Goal: Information Seeking & Learning: Learn about a topic

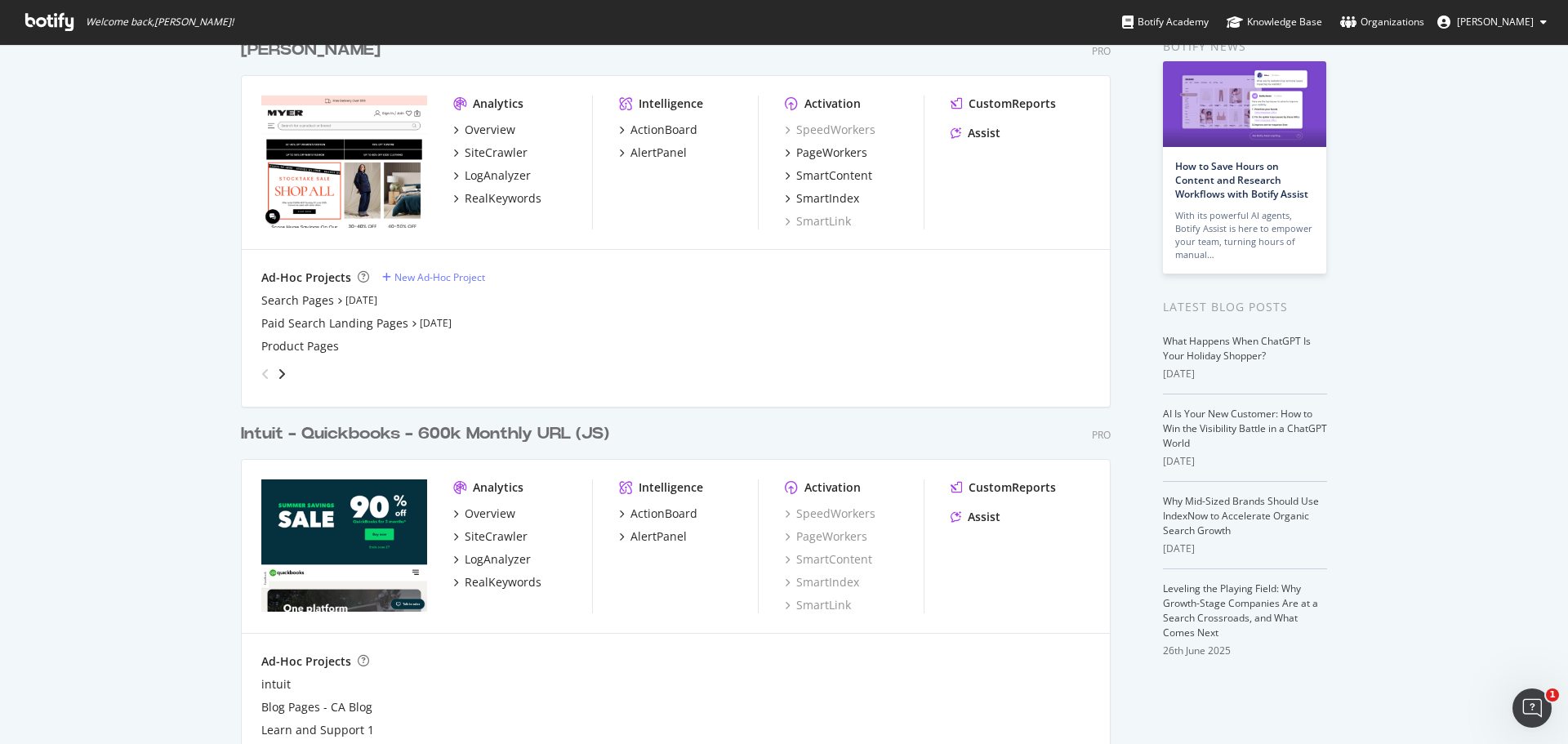
scroll to position [153, 0]
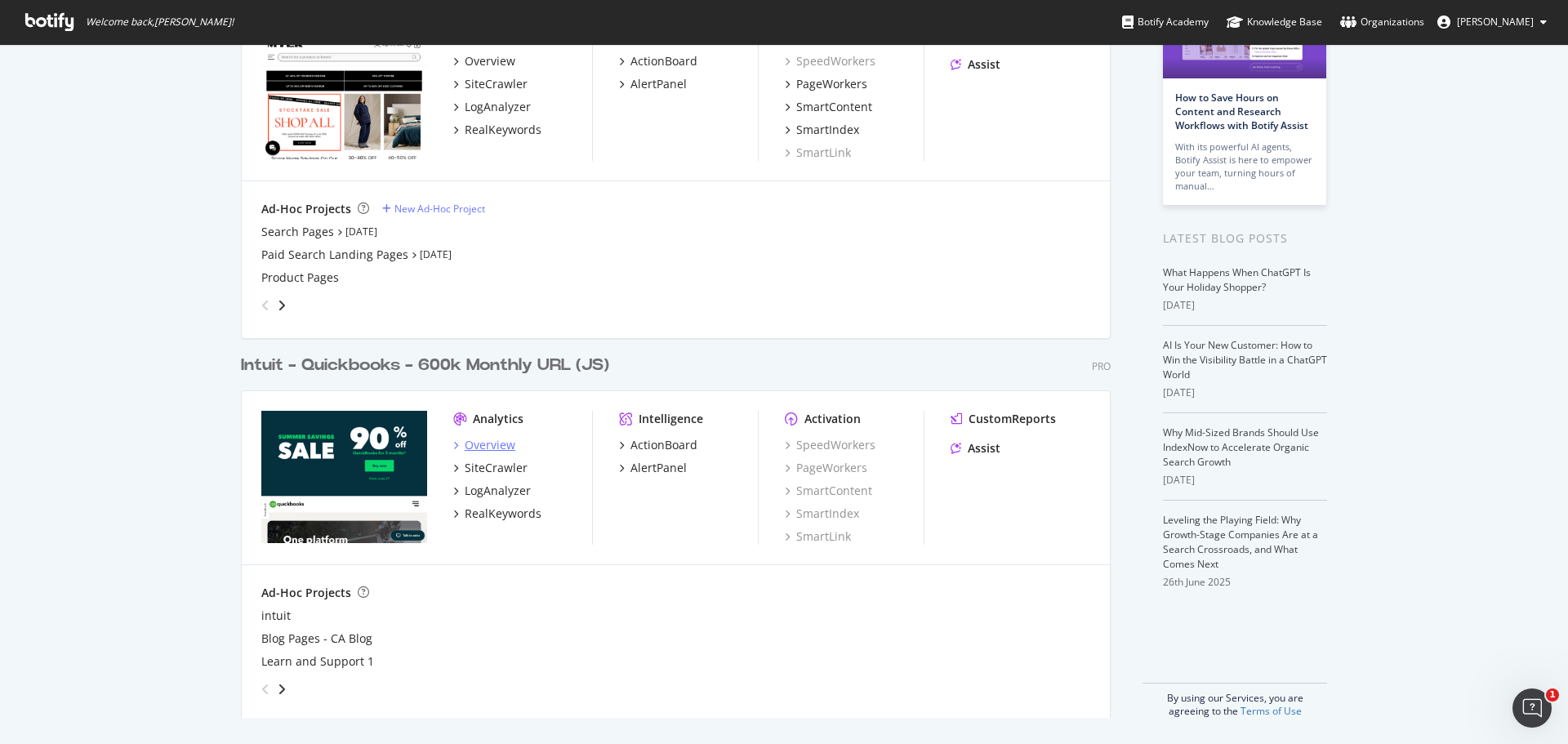
click at [489, 442] on div "Overview" at bounding box center [490, 446] width 50 height 17
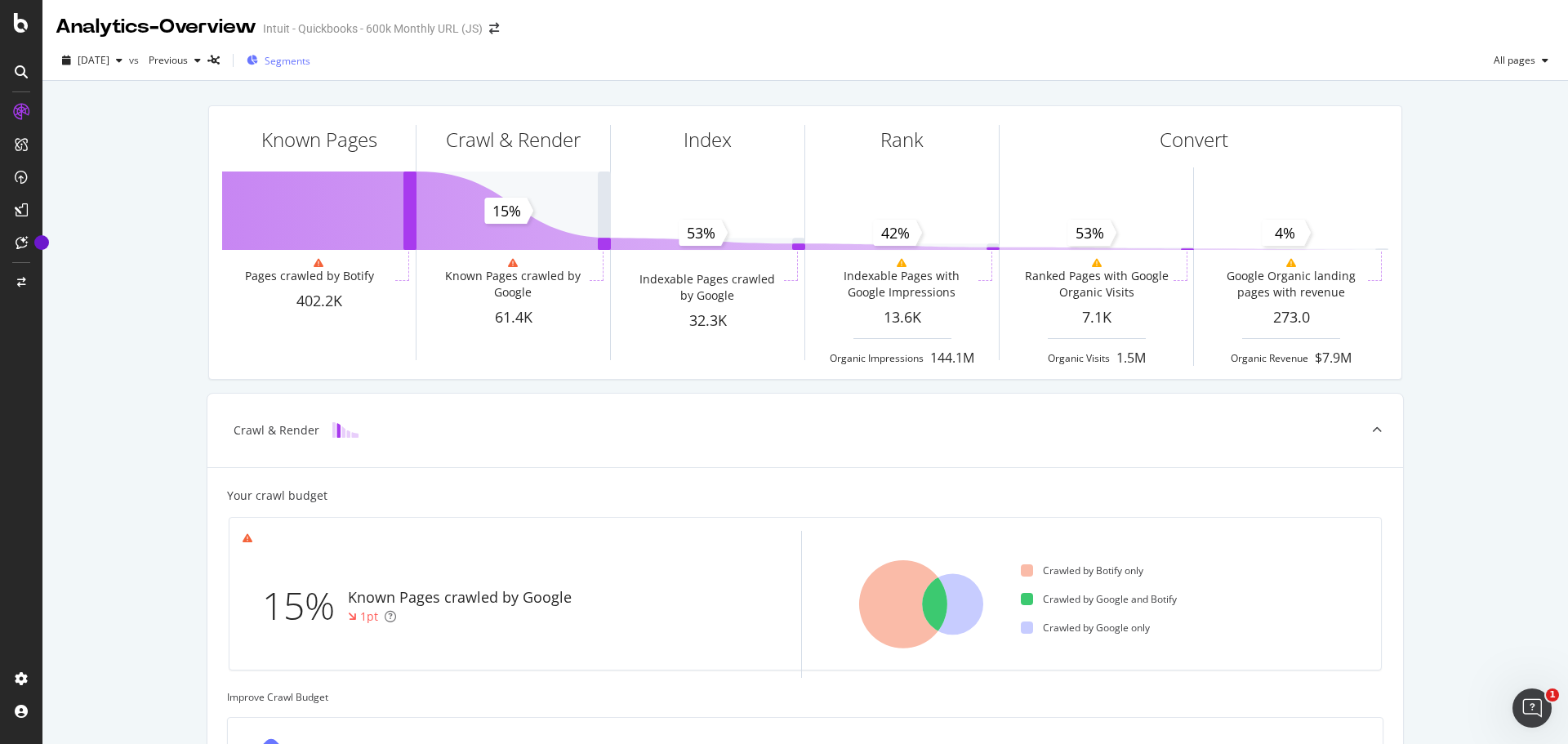
click at [305, 60] on span "Segments" at bounding box center [287, 61] width 46 height 14
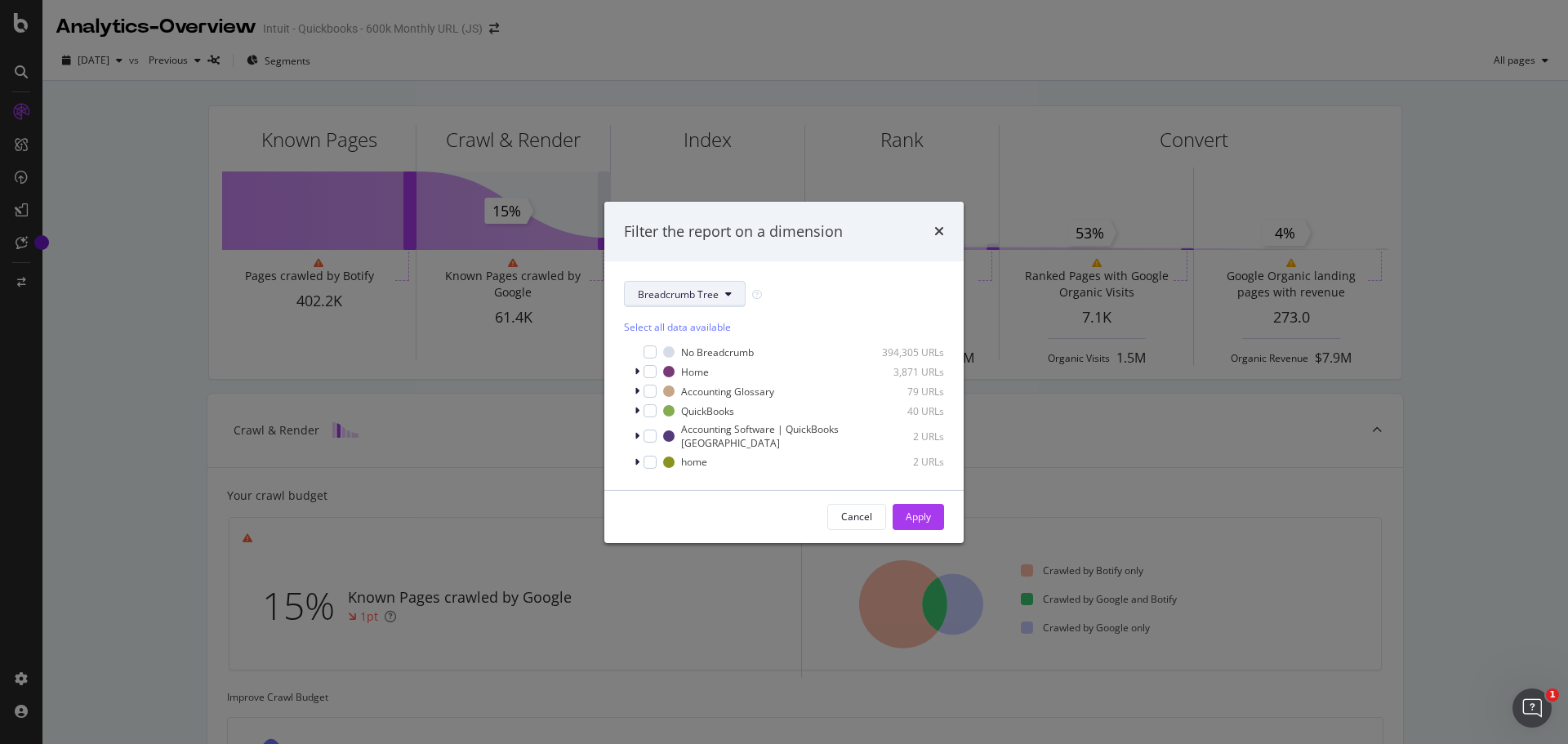
click at [695, 296] on span "Breadcrumb Tree" at bounding box center [678, 294] width 81 height 14
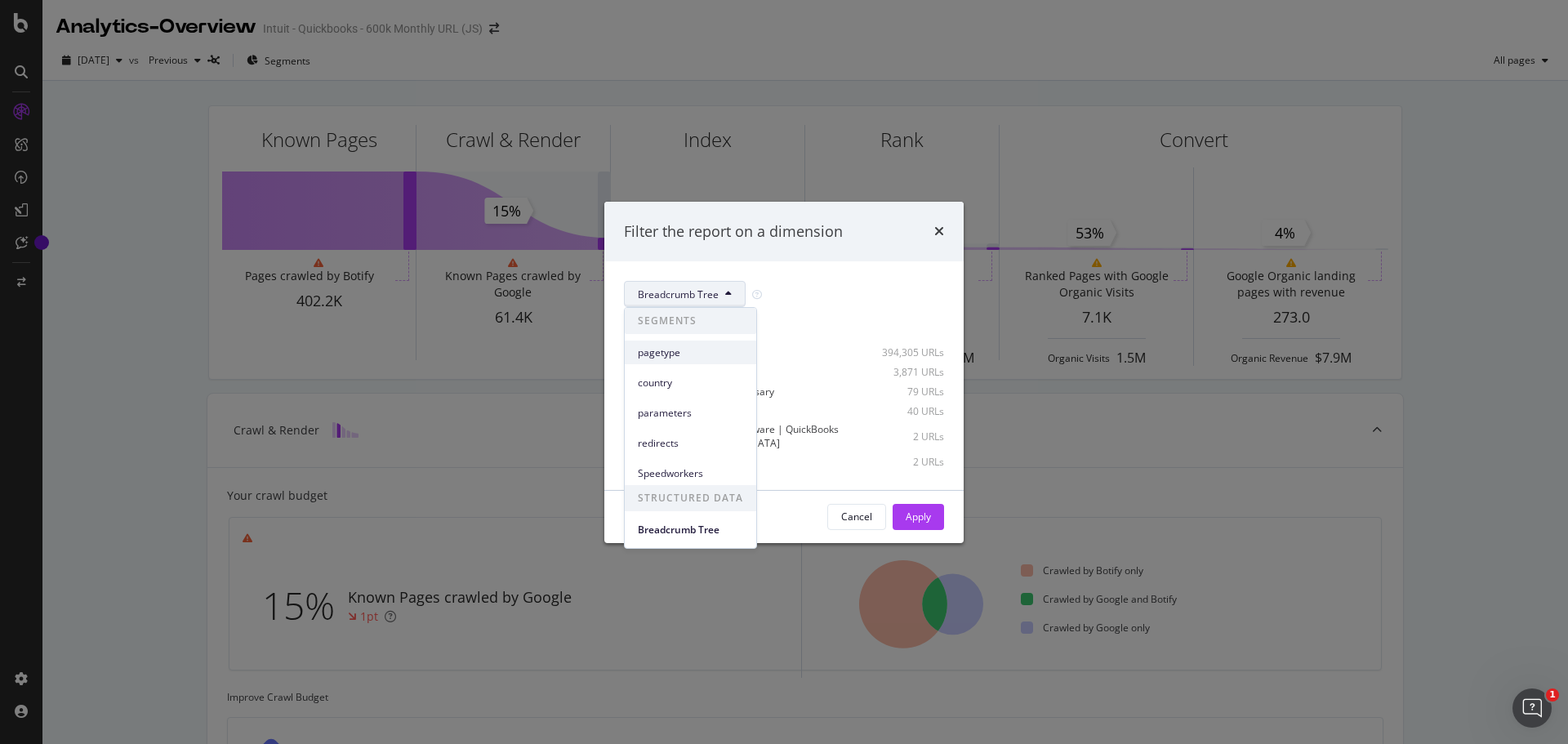
click at [682, 344] on div "pagetype" at bounding box center [690, 351] width 131 height 23
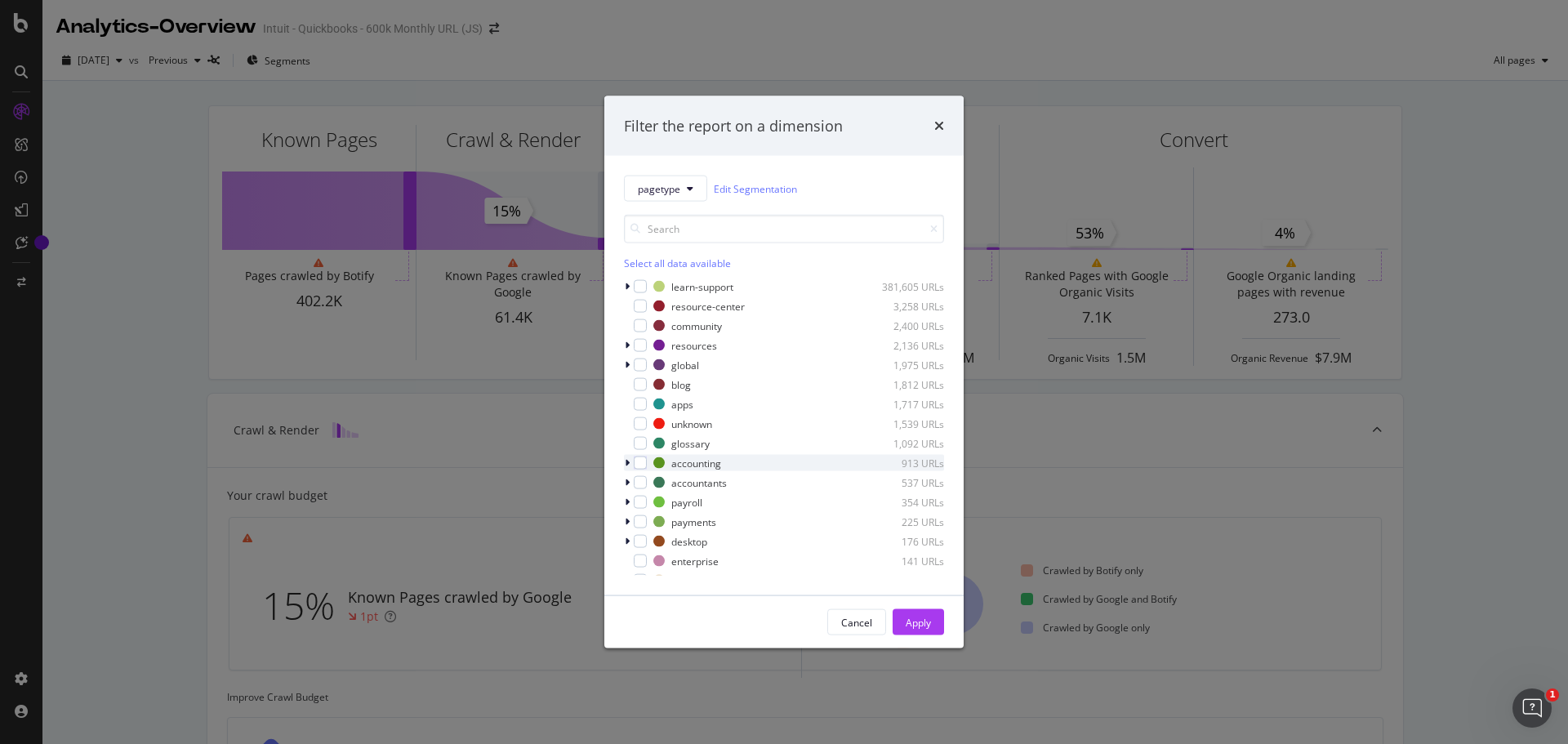
click at [640, 470] on div "accounting 913 URLs" at bounding box center [783, 463] width 320 height 17
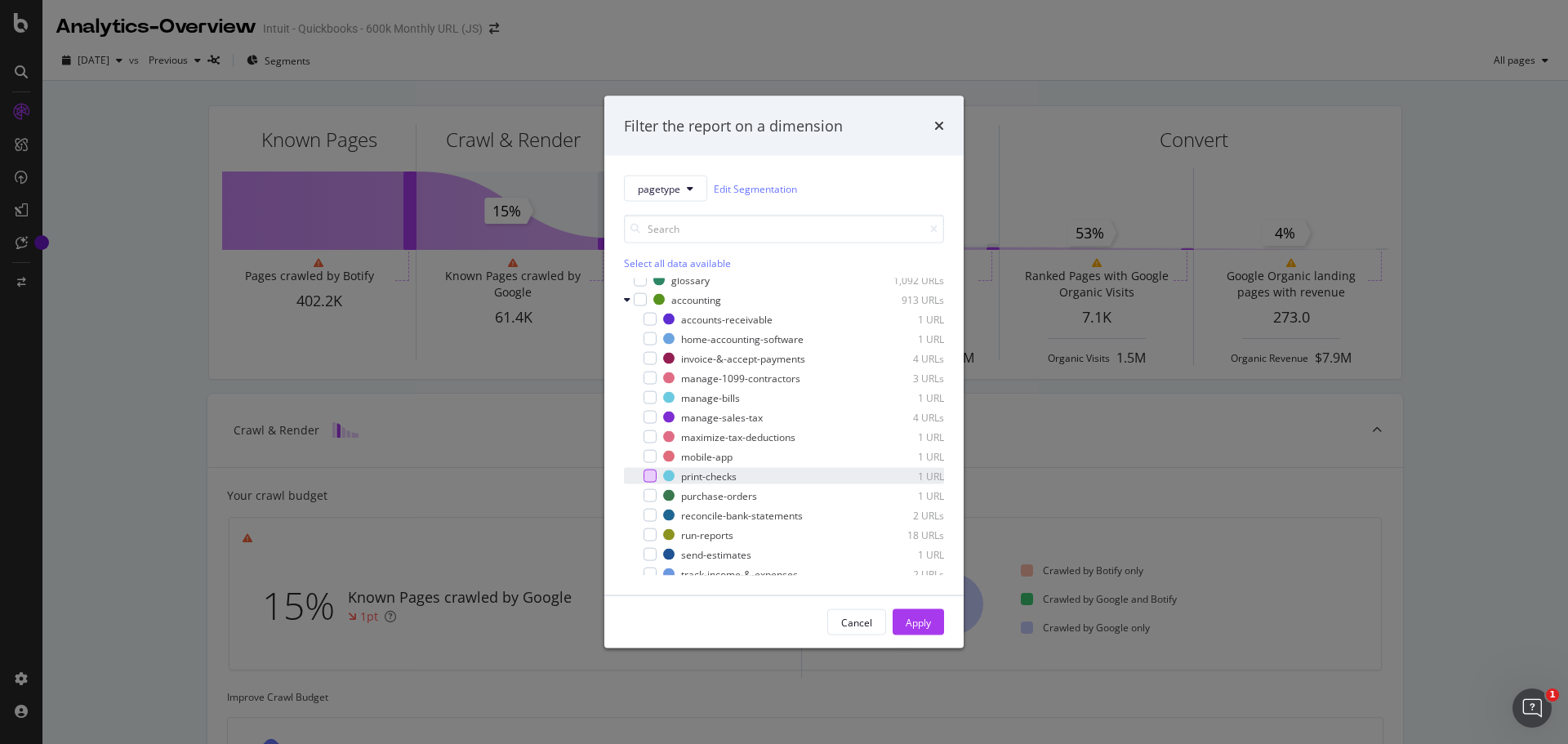
scroll to position [82, 0]
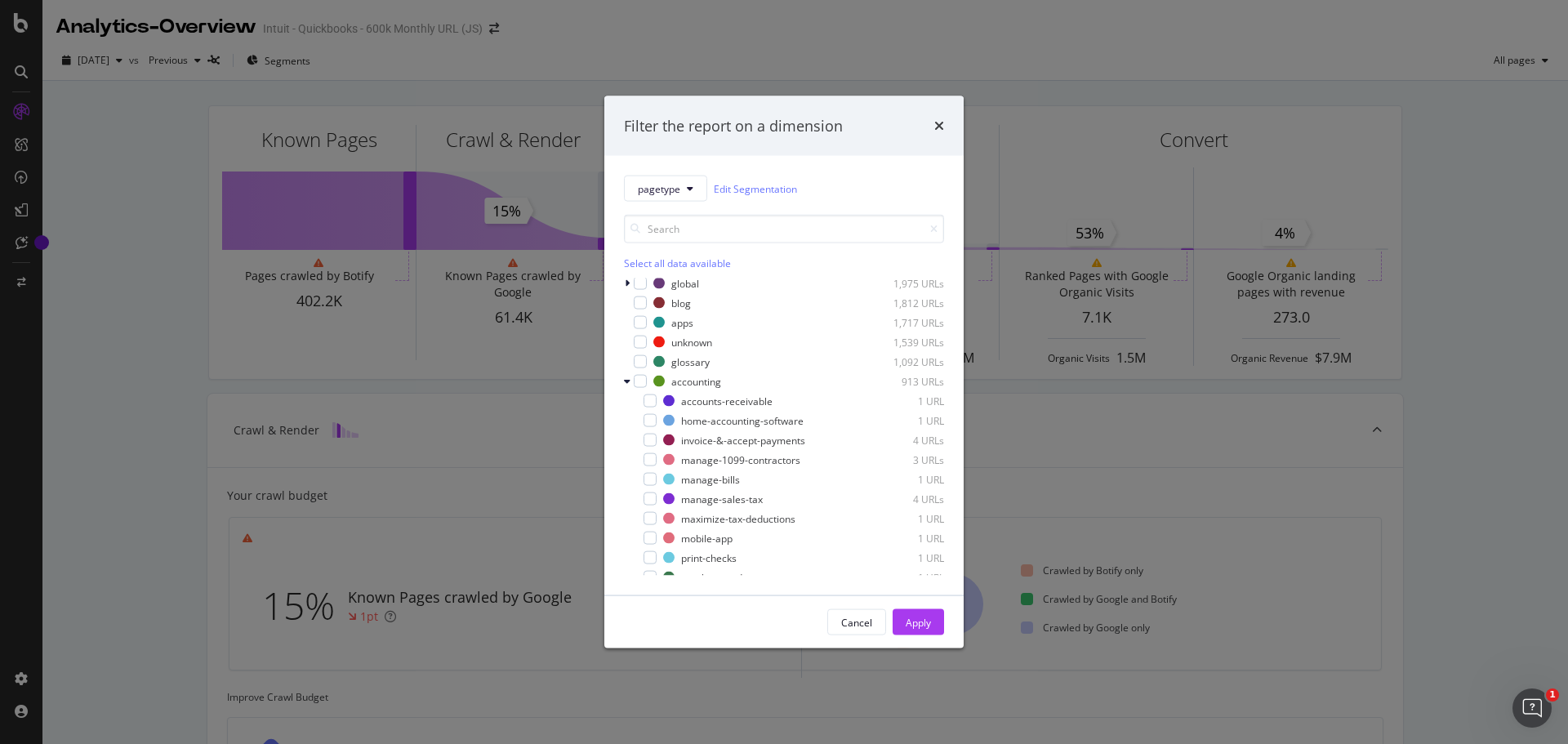
click at [232, 294] on div "Filter the report on a dimension pagetype Edit Segmentation Select all data ava…" at bounding box center [784, 372] width 1568 height 744
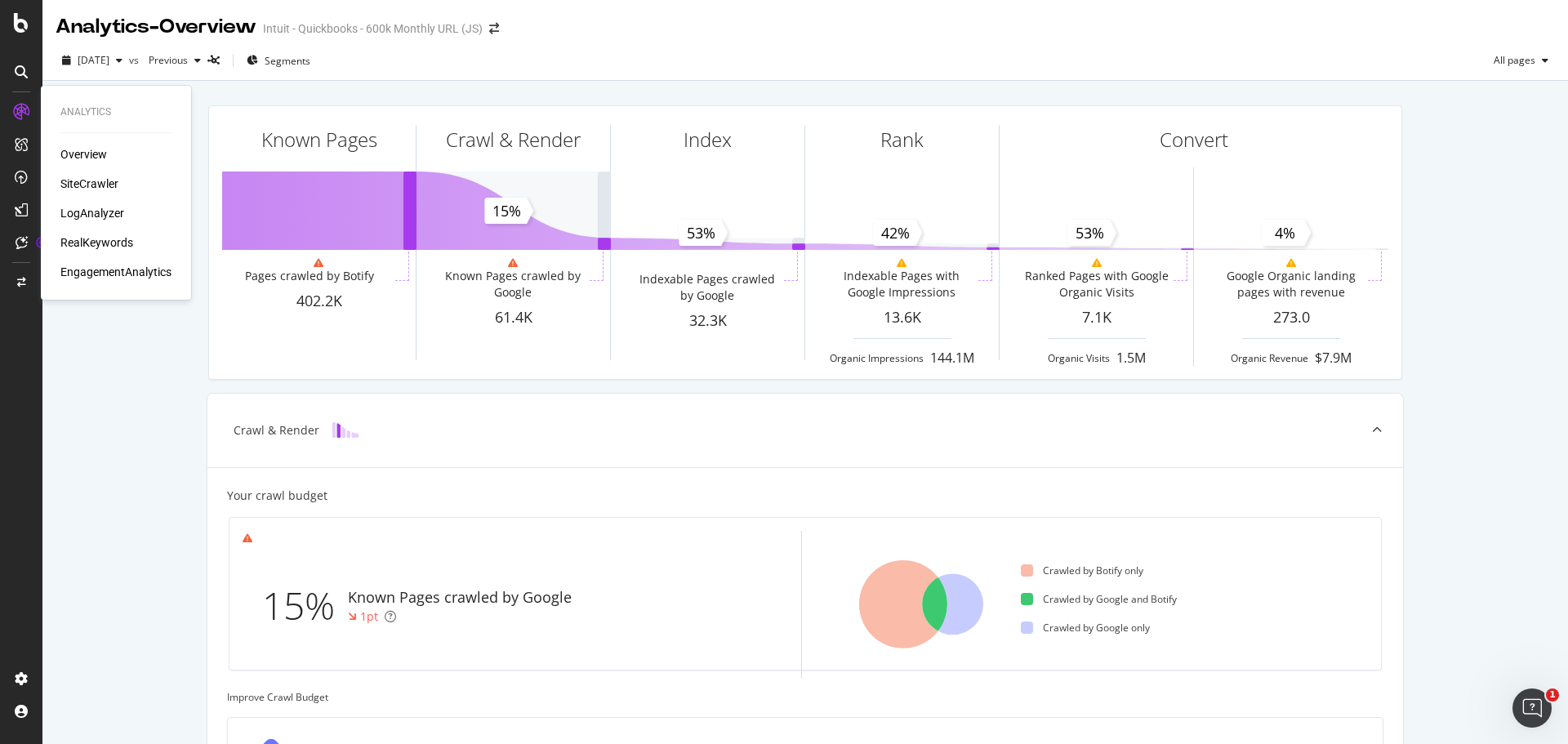
click at [106, 204] on div "Overview SiteCrawler LogAnalyzer RealKeywords EngagementAnalytics" at bounding box center [116, 214] width 111 height 134
click at [108, 215] on div "LogAnalyzer" at bounding box center [92, 214] width 63 height 17
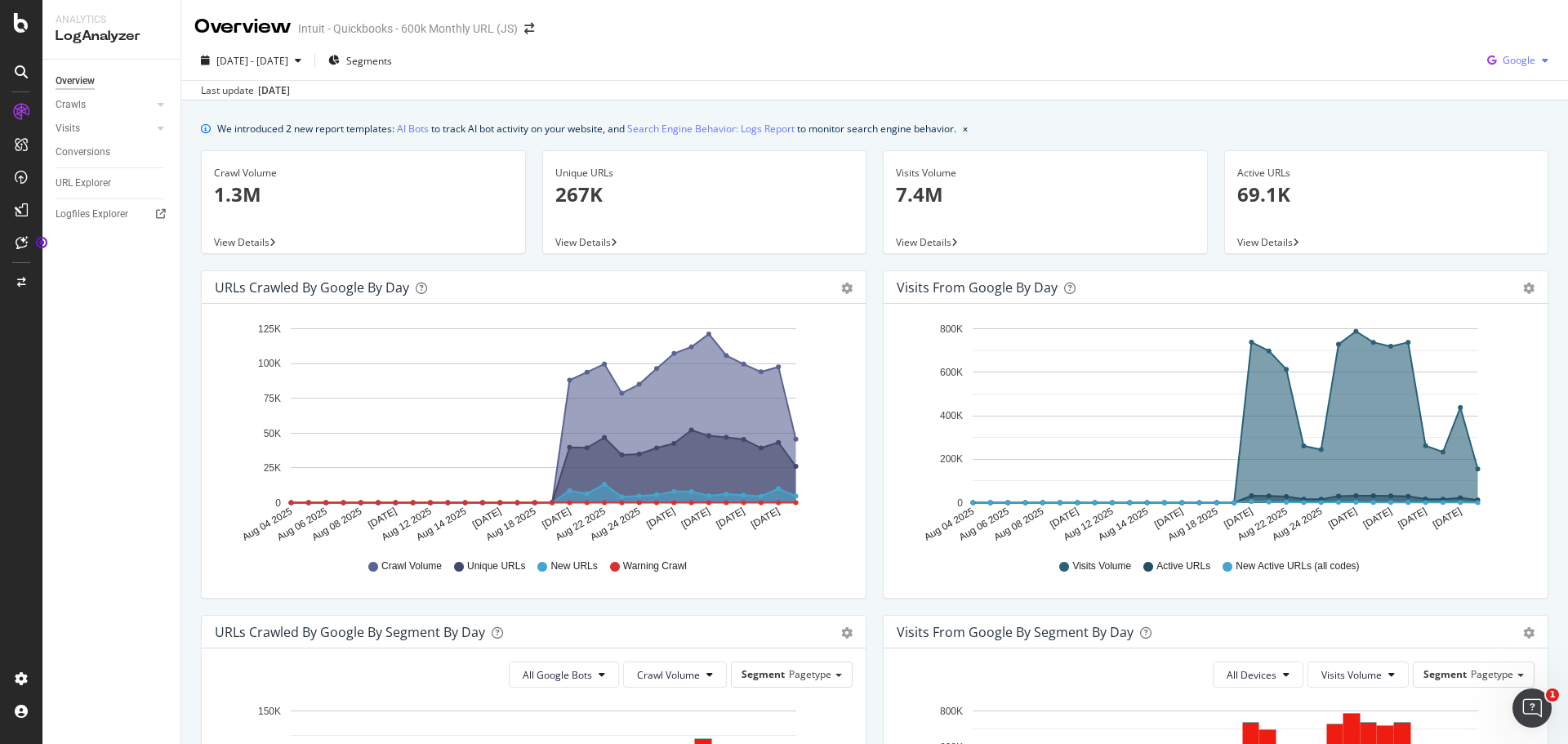
click at [1500, 51] on div "Google" at bounding box center [1518, 61] width 75 height 24
click at [1362, 97] on div "Last update [DATE]" at bounding box center [875, 90] width 1387 height 20
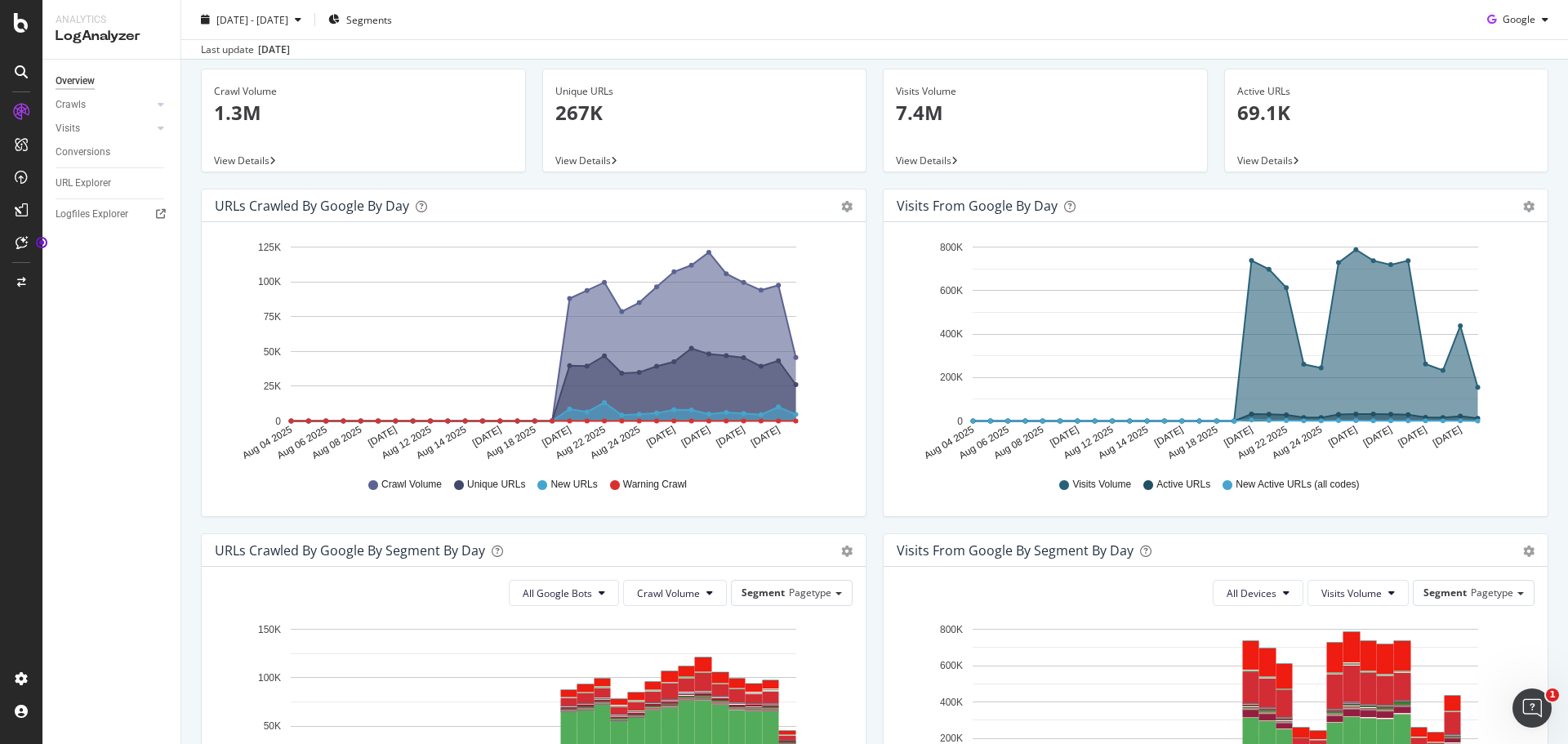
scroll to position [490, 0]
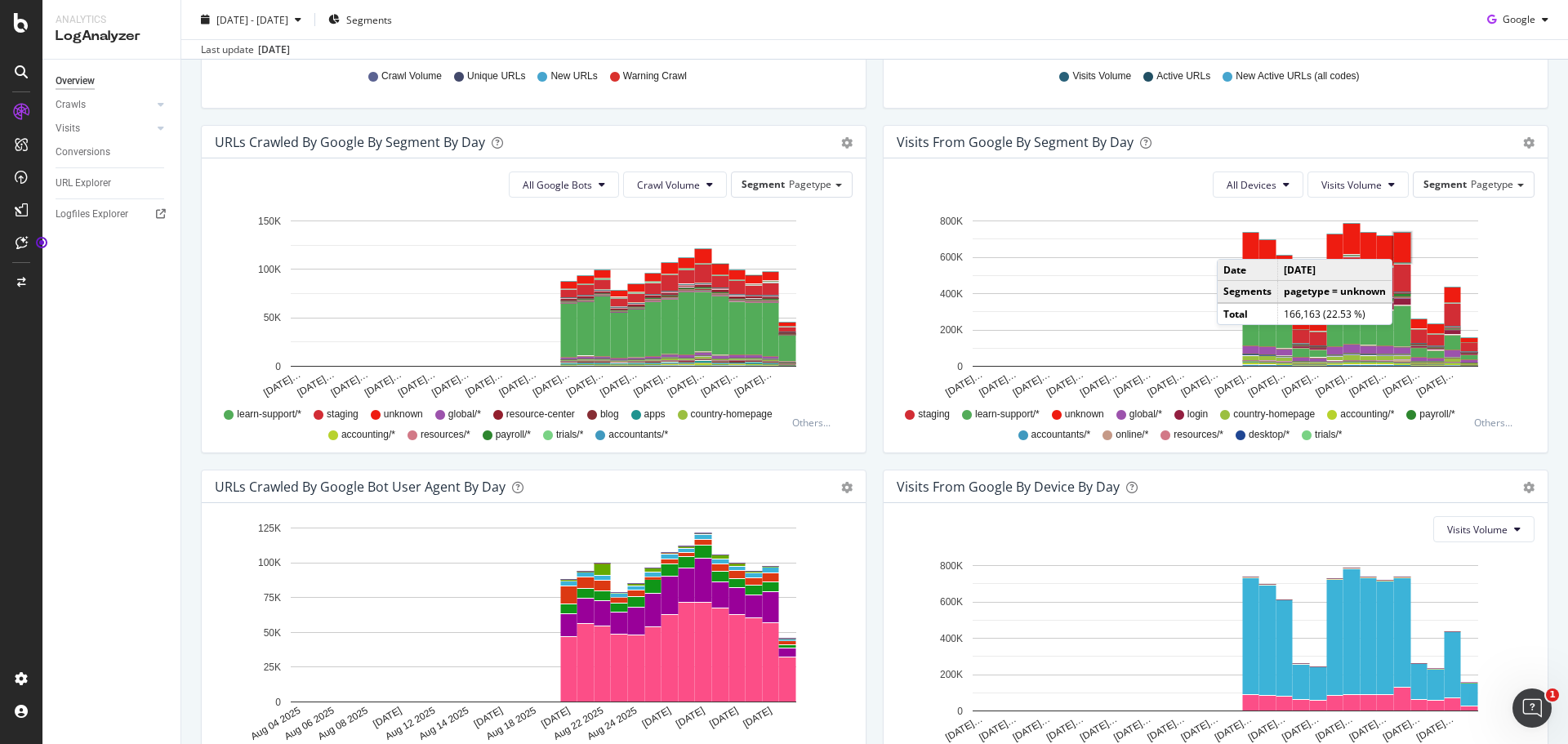
click at [1396, 242] on rect "A chart." at bounding box center [1403, 248] width 17 height 30
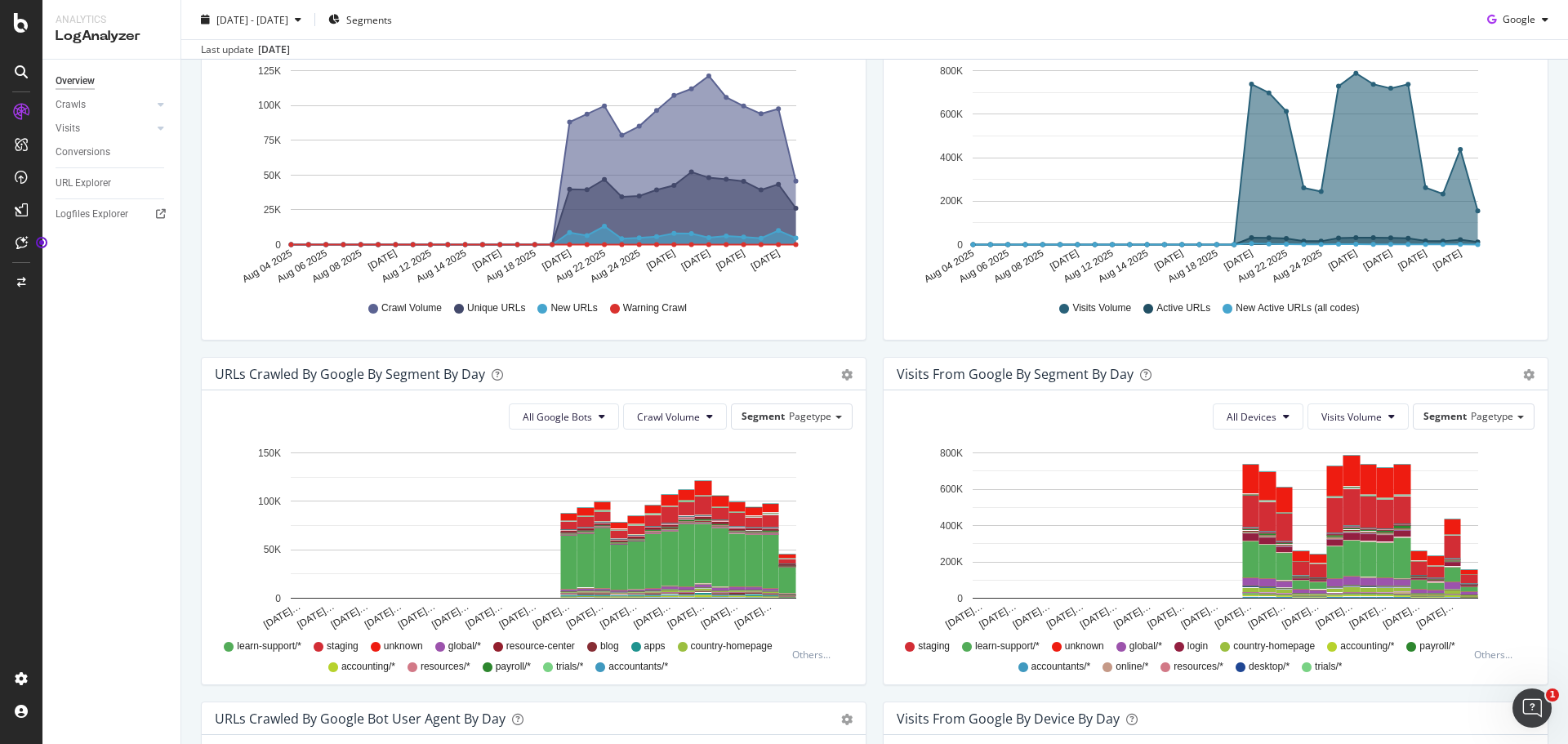
scroll to position [326, 0]
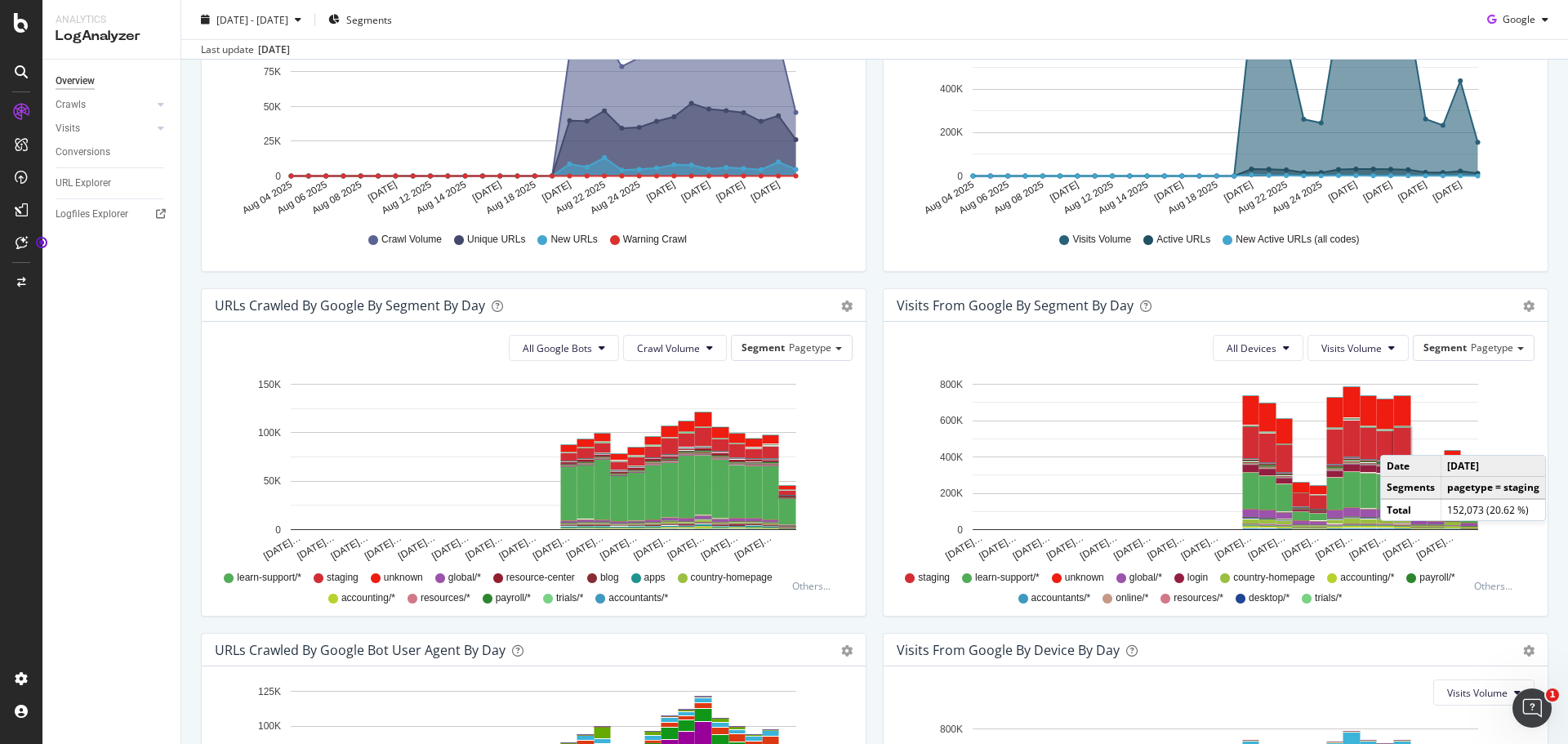
click at [1395, 438] on rect "A chart." at bounding box center [1403, 441] width 17 height 27
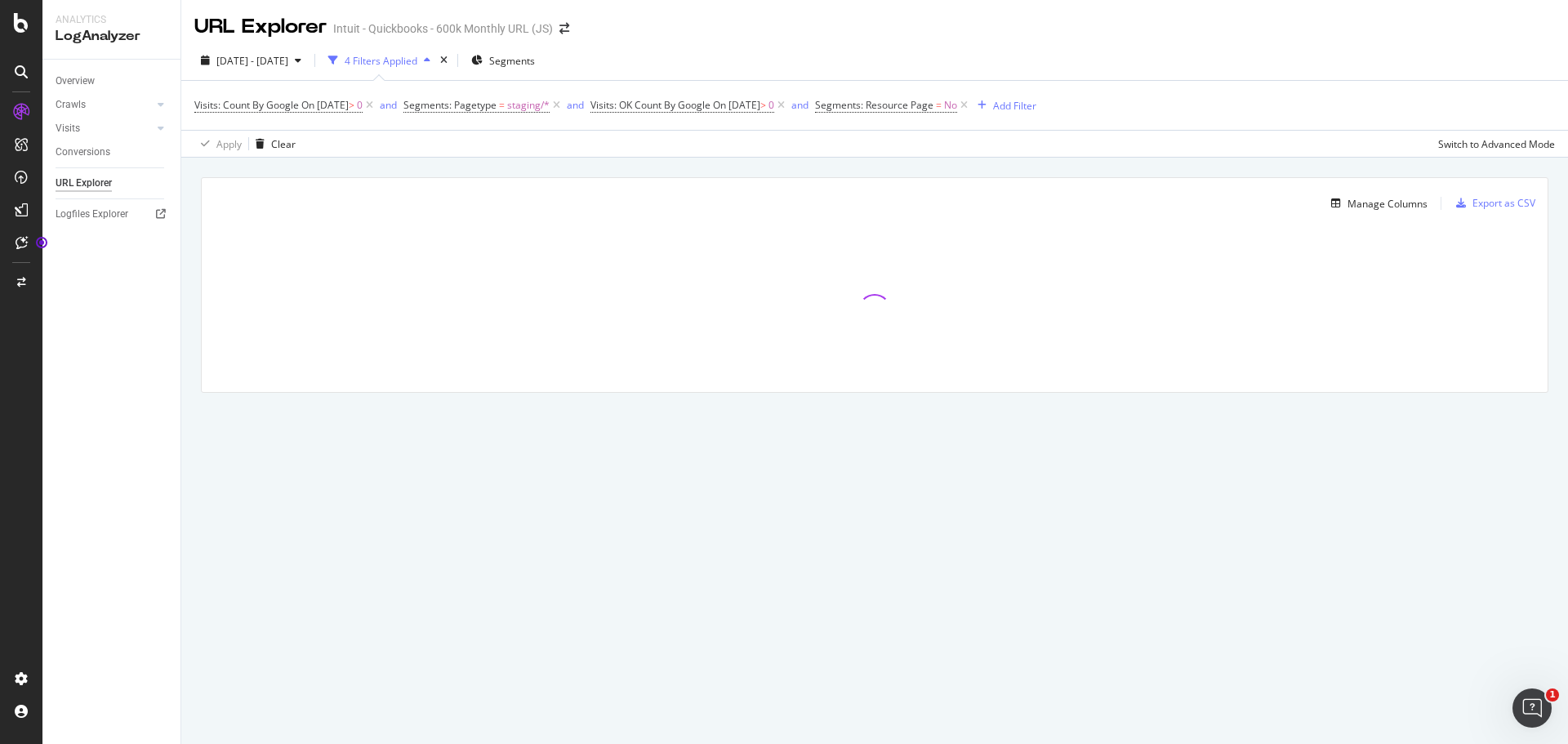
drag, startPoint x: 88, startPoint y: 104, endPoint x: 115, endPoint y: 122, distance: 32.4
click at [88, 104] on link "Crawls" at bounding box center [104, 104] width 97 height 17
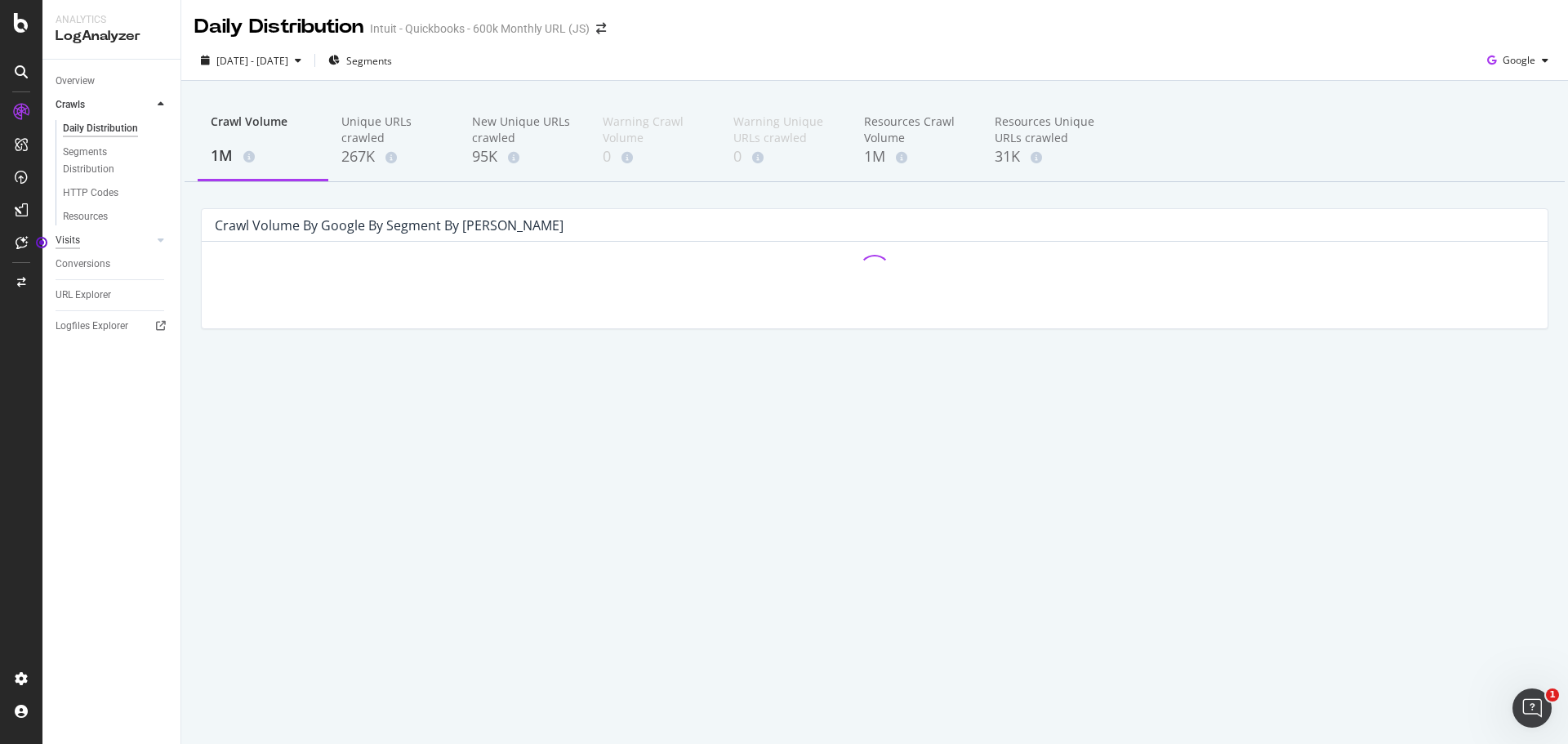
click at [76, 245] on div "Visits" at bounding box center [68, 241] width 24 height 17
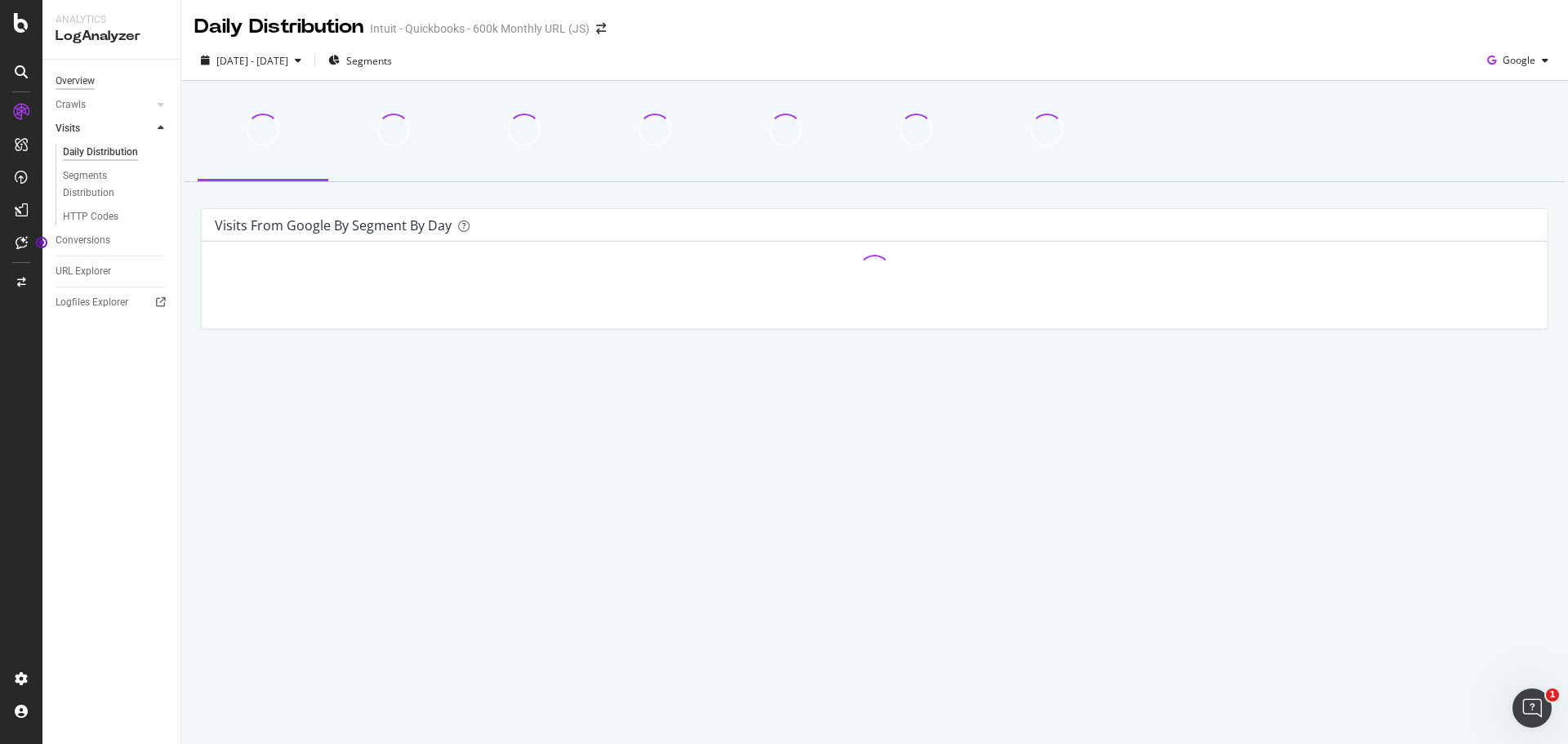
click at [95, 83] on div "Overview" at bounding box center [76, 81] width 39 height 17
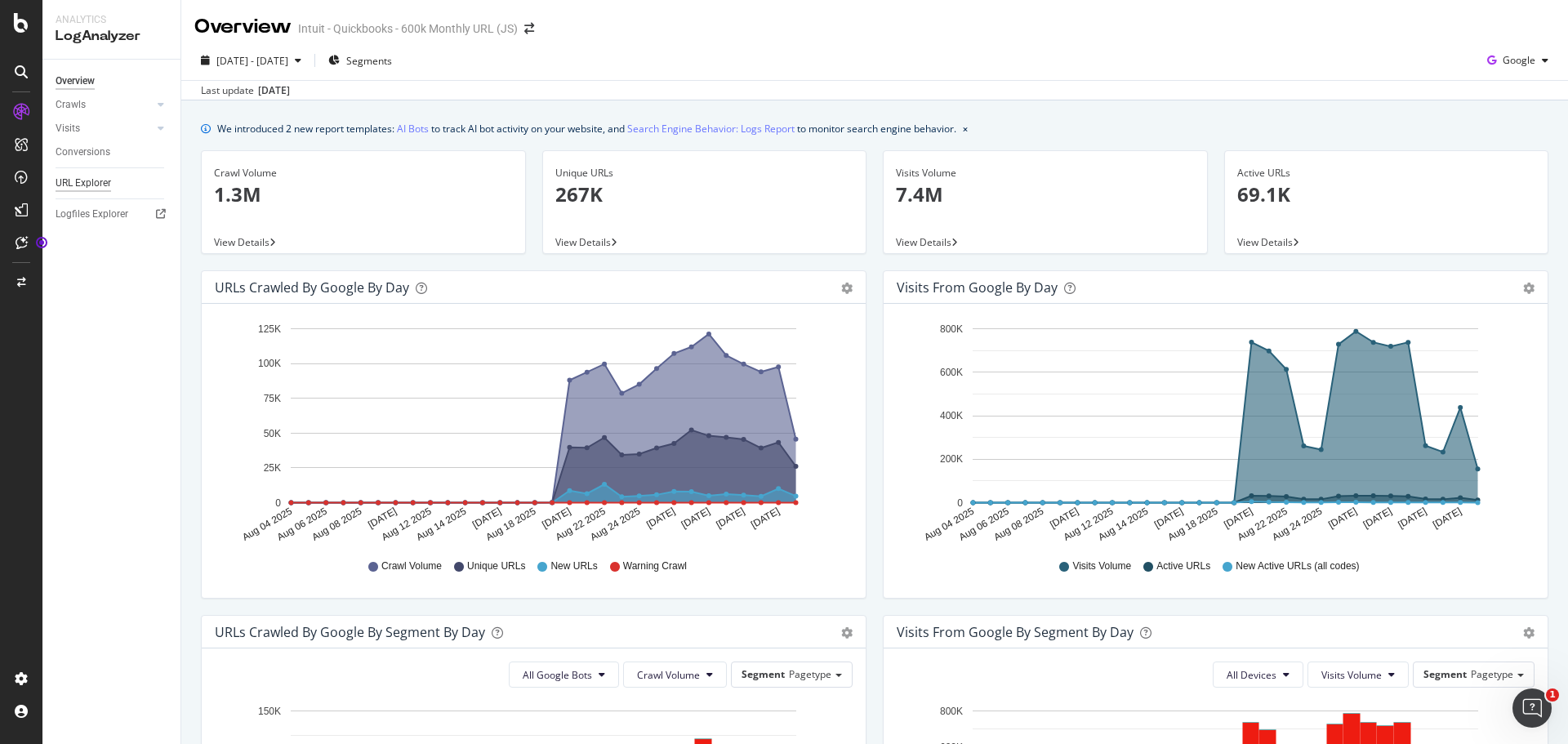
click at [92, 190] on div "URL Explorer" at bounding box center [84, 183] width 56 height 17
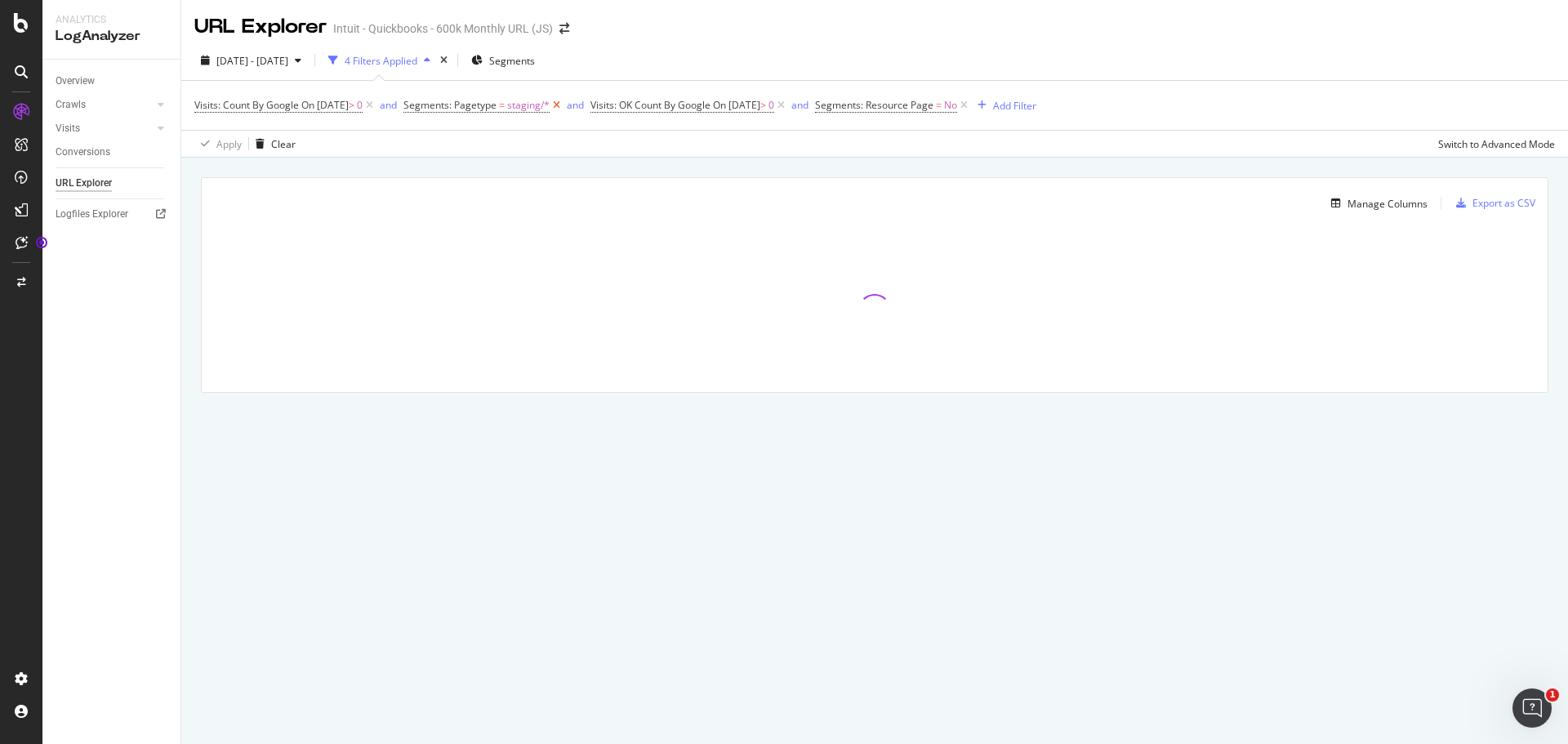
click at [564, 102] on icon at bounding box center [557, 105] width 14 height 17
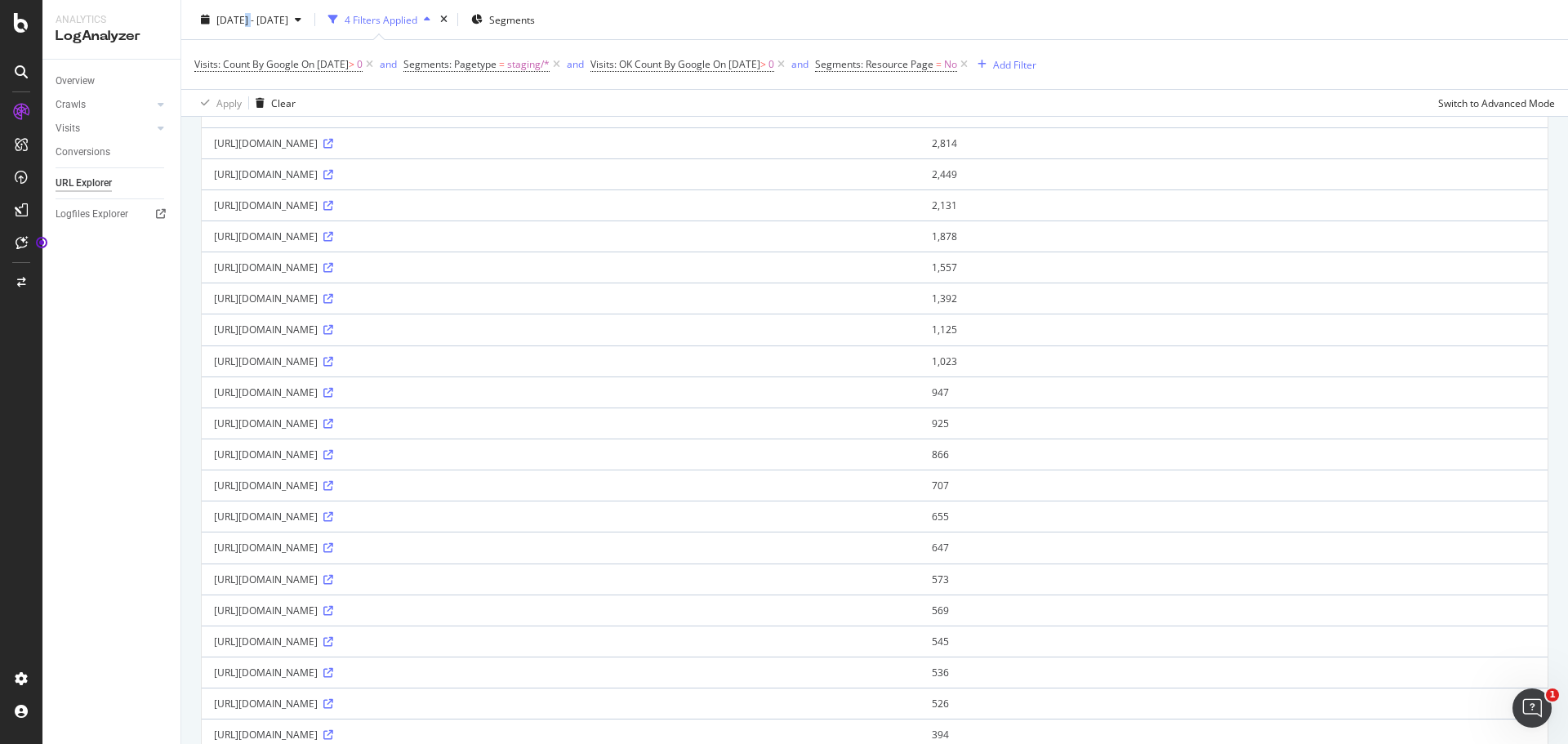
scroll to position [1062, 0]
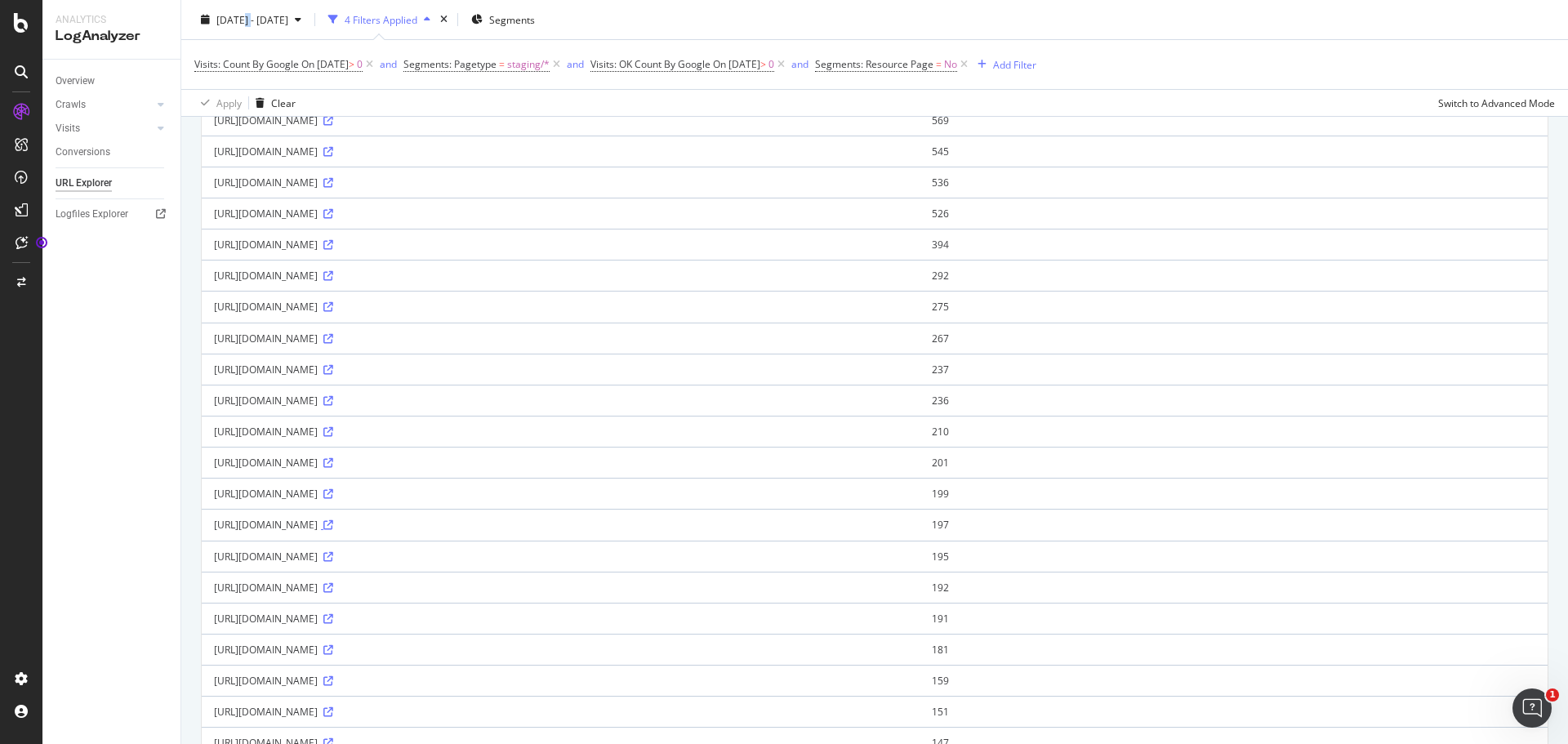
click at [333, 521] on icon at bounding box center [328, 525] width 10 height 10
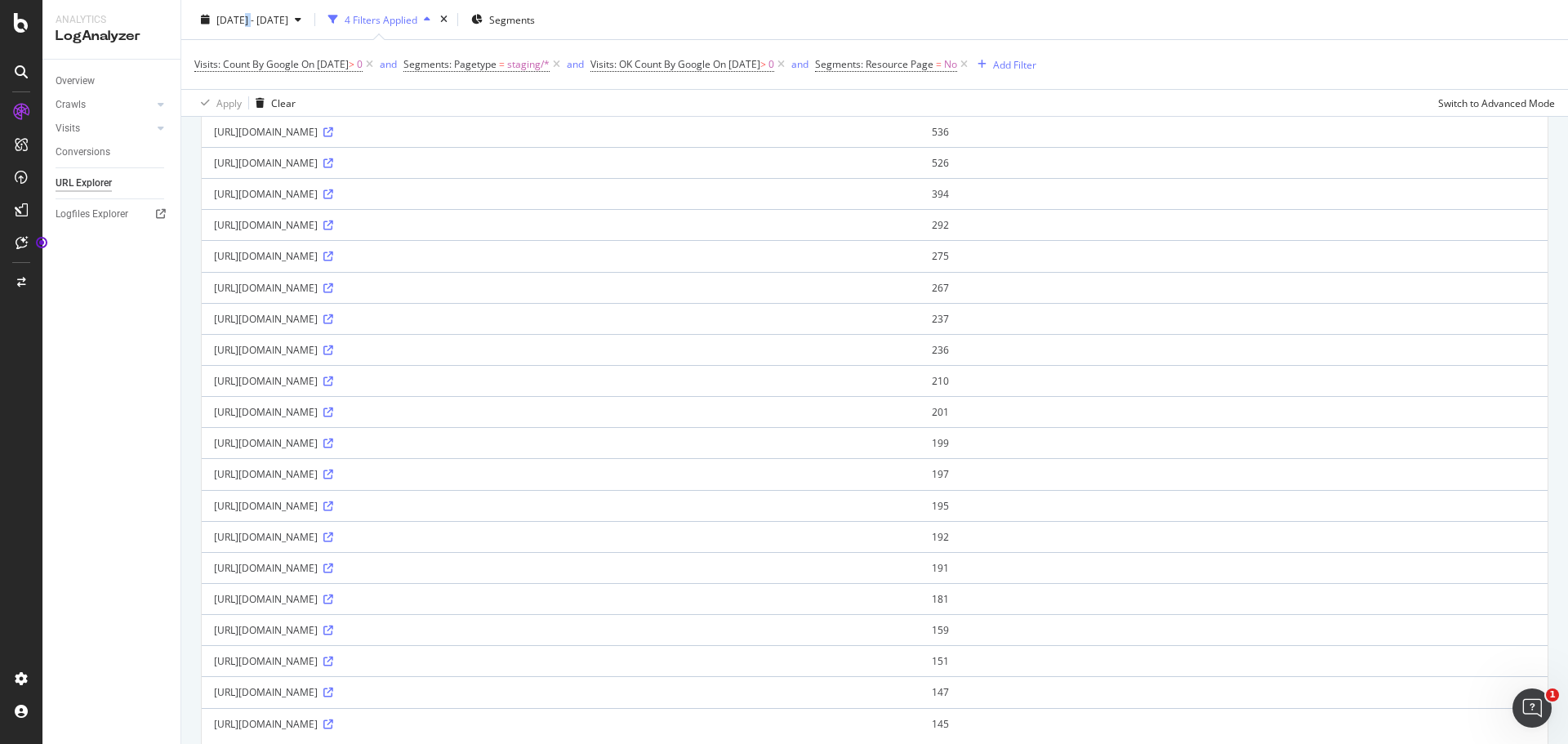
scroll to position [1200, 0]
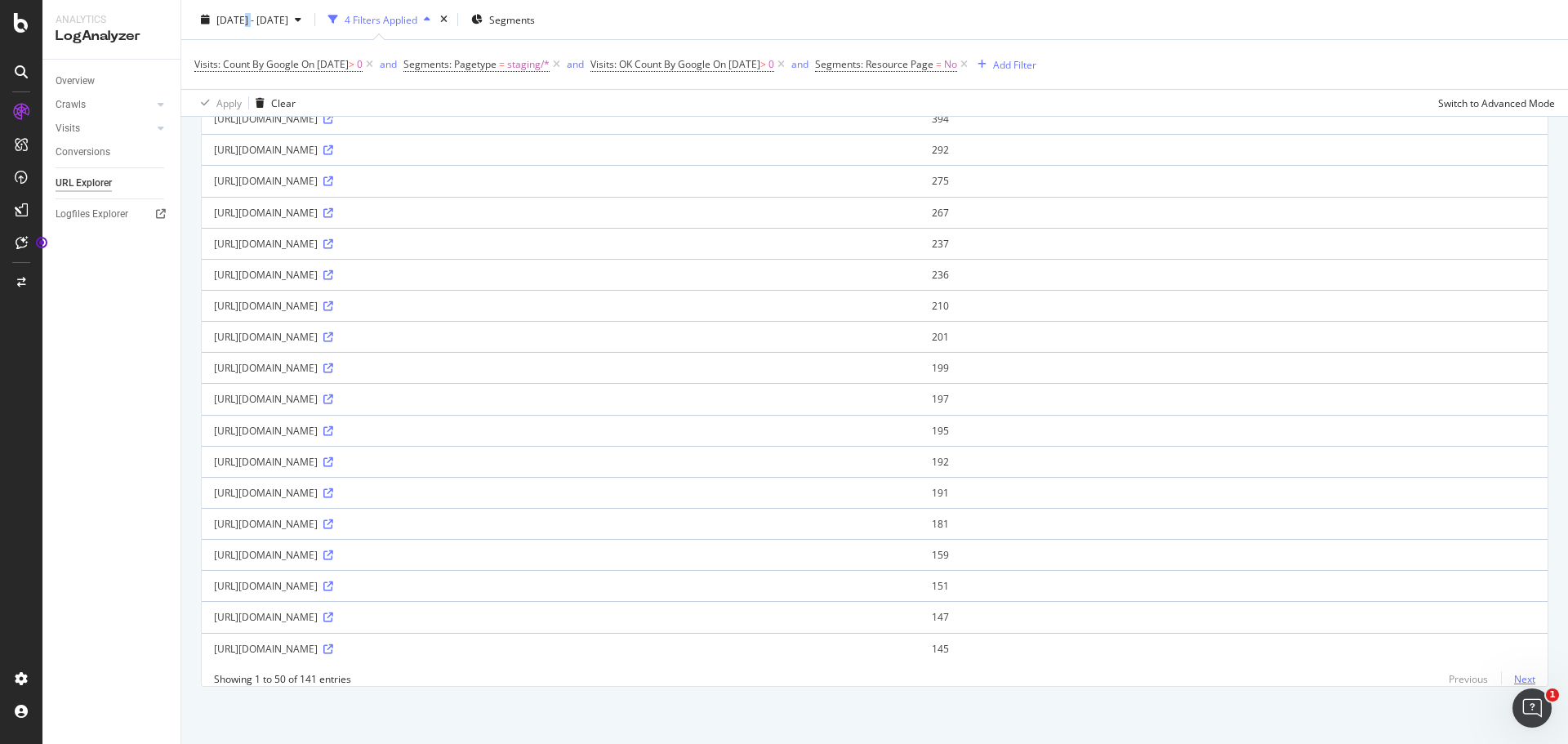
click at [1514, 673] on link "Next" at bounding box center [1518, 679] width 34 height 23
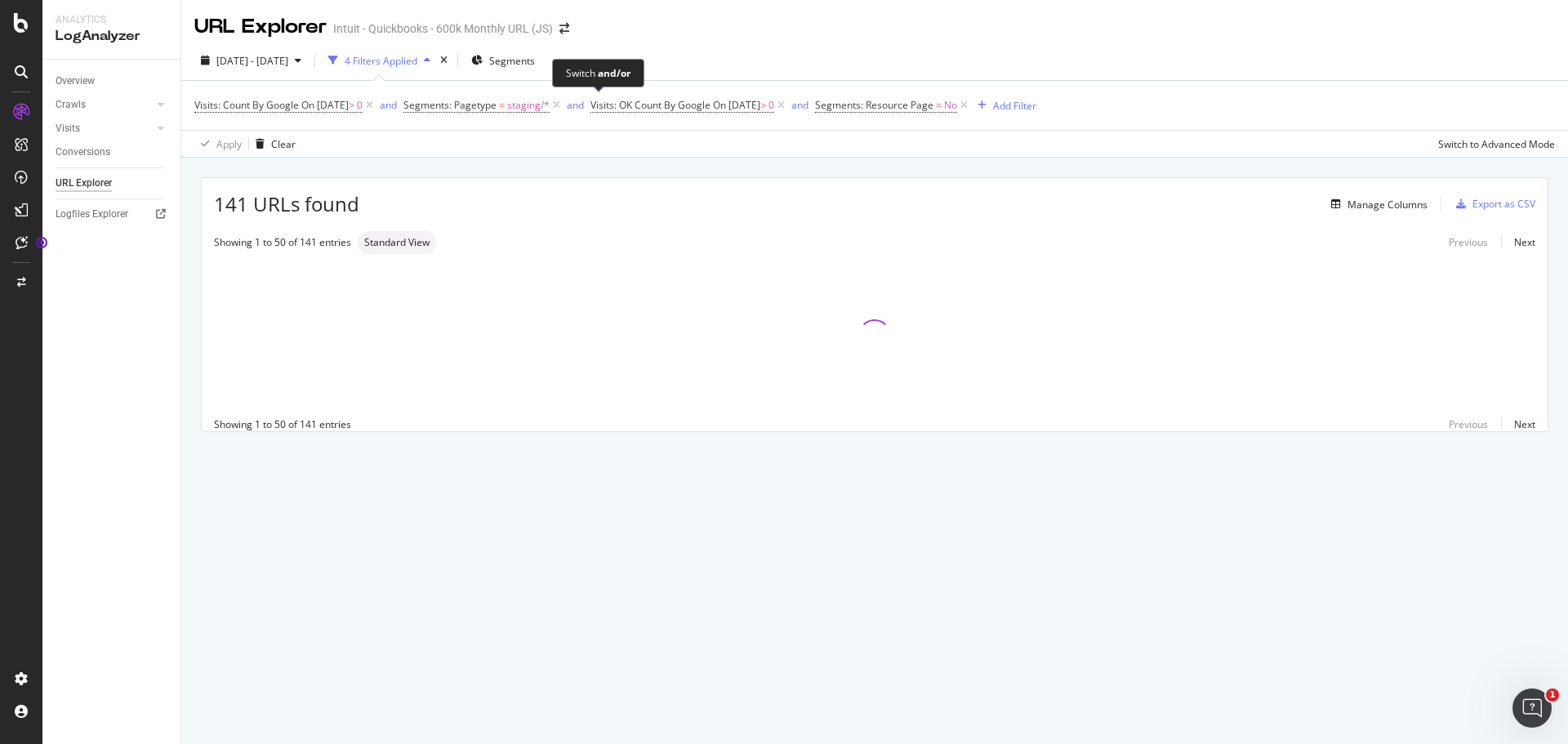
click at [564, 95] on span "Segments: Pagetype = staging/*" at bounding box center [484, 105] width 160 height 23
click at [564, 103] on icon at bounding box center [557, 105] width 14 height 17
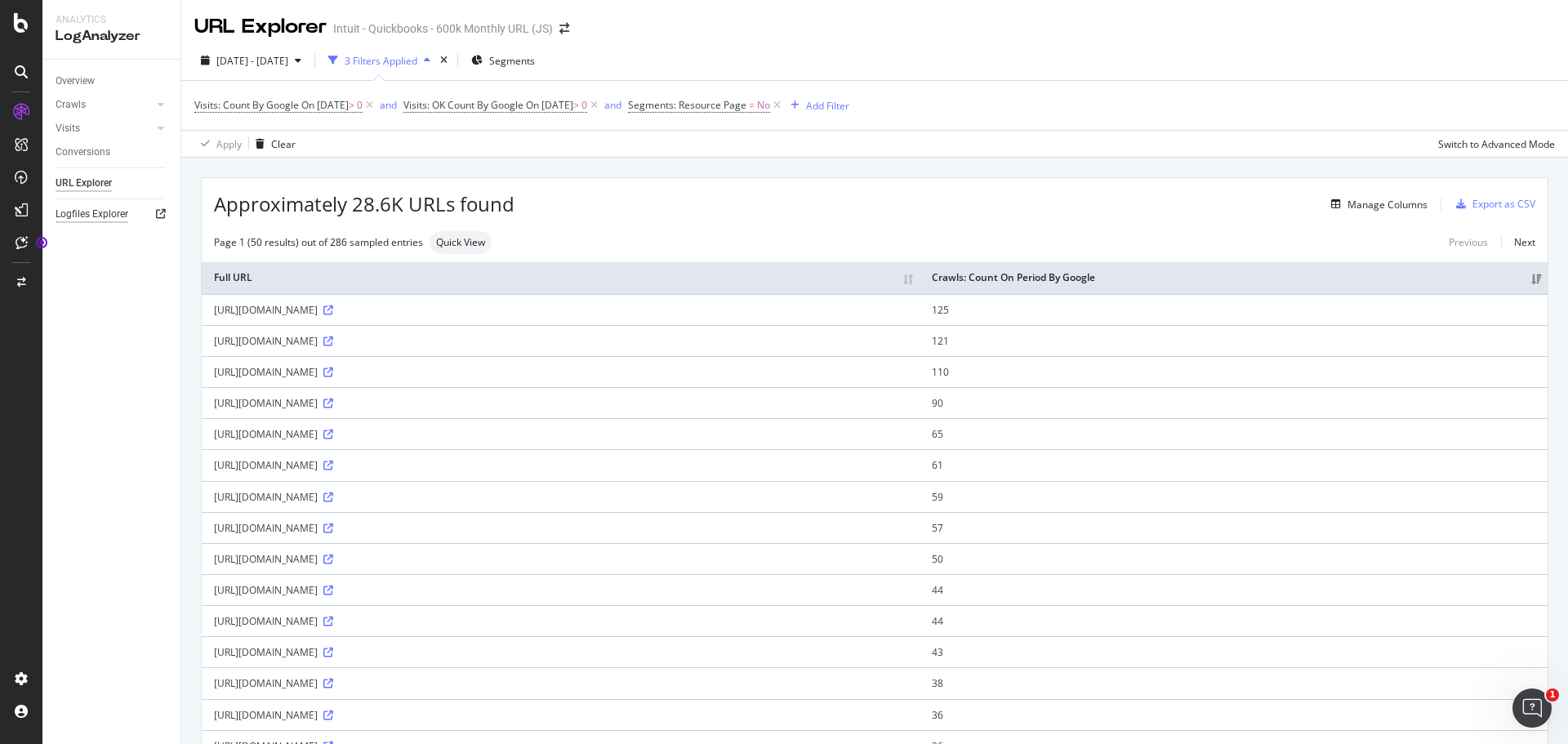
click at [69, 210] on div "Logfiles Explorer" at bounding box center [92, 214] width 73 height 17
click at [101, 80] on link "Overview" at bounding box center [113, 81] width 114 height 17
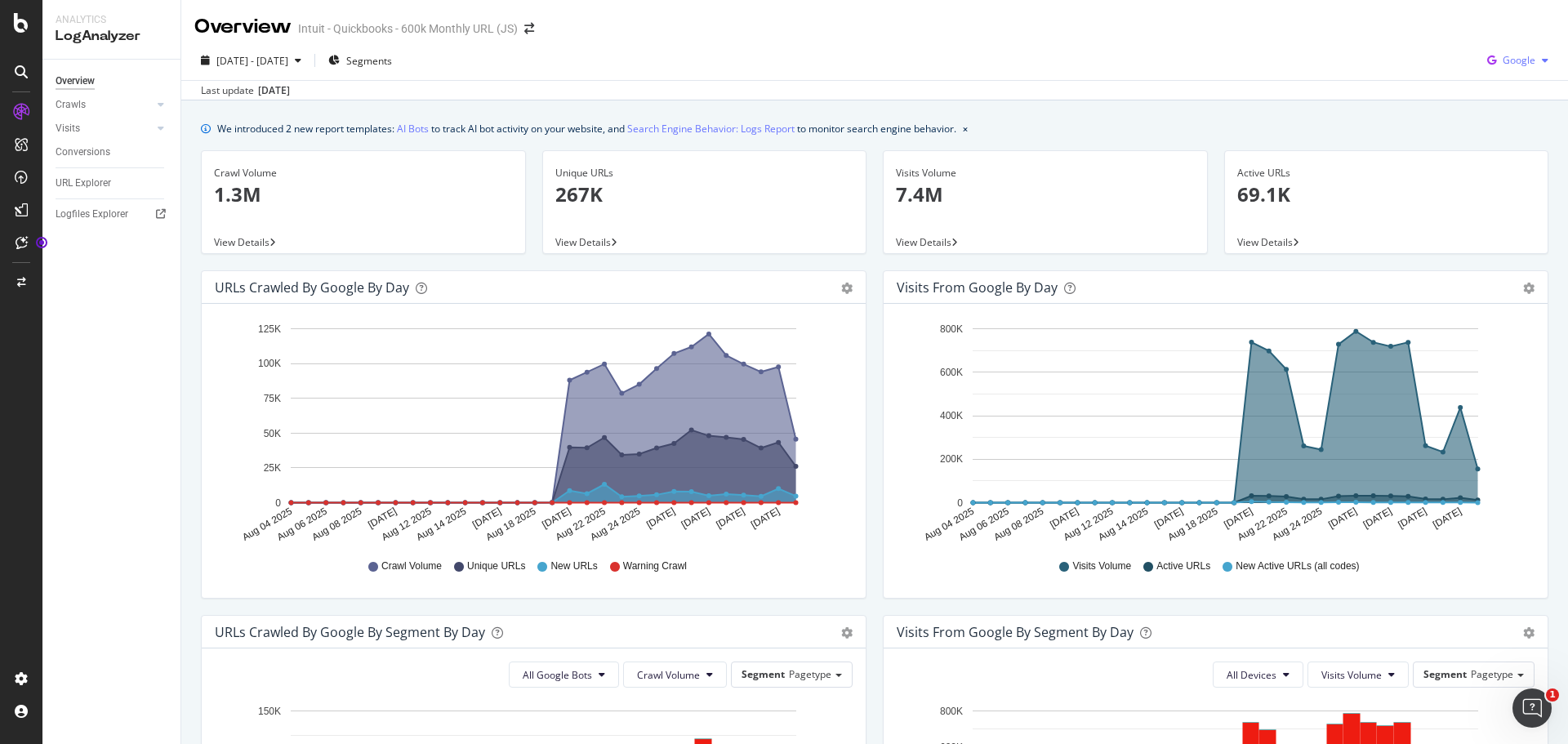
click at [1511, 58] on span "Google" at bounding box center [1519, 60] width 33 height 14
click at [1498, 148] on span "OpenAI" at bounding box center [1518, 154] width 61 height 15
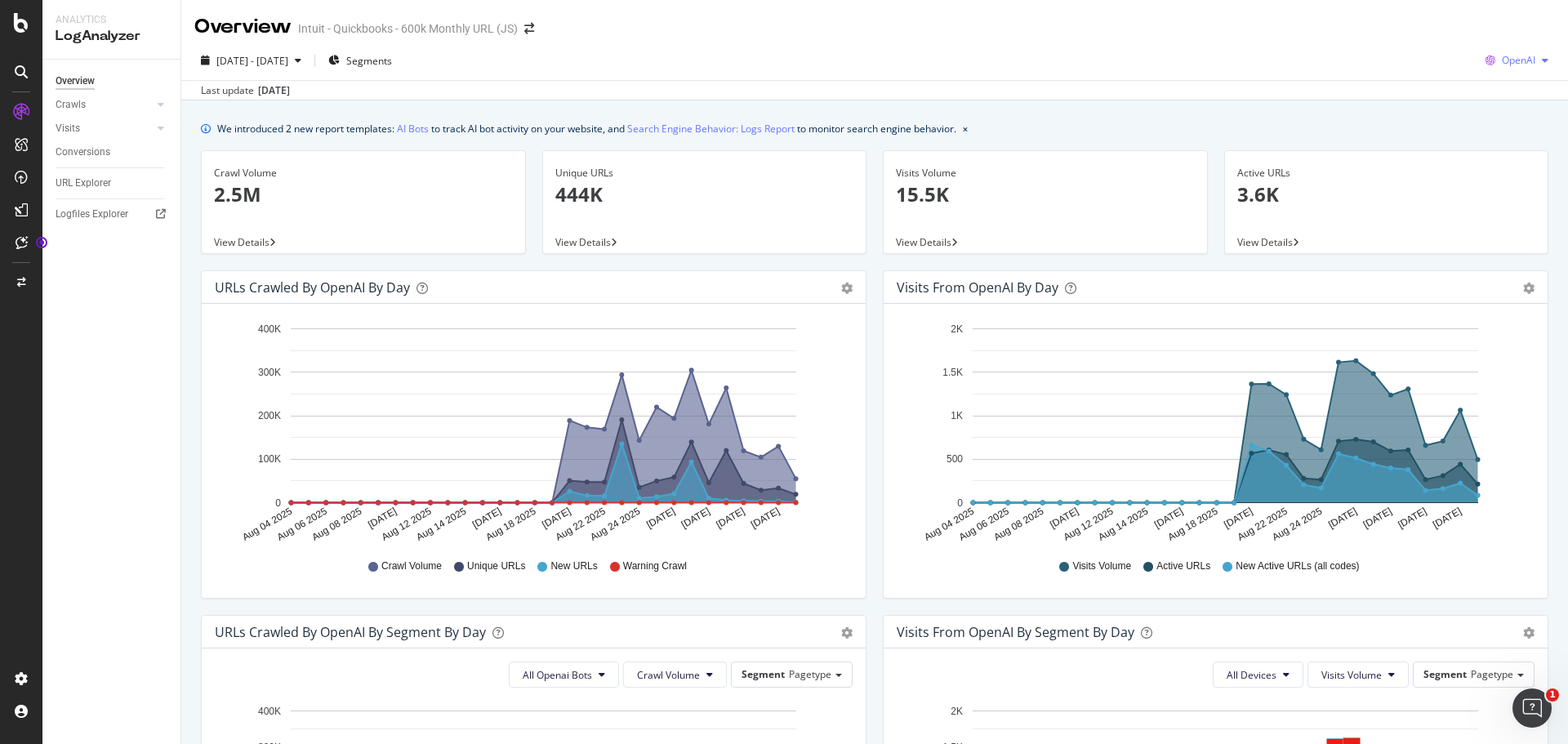
click at [1522, 56] on span "OpenAI" at bounding box center [1519, 60] width 34 height 14
click at [1504, 182] on span "Other AI Bots" at bounding box center [1517, 184] width 61 height 15
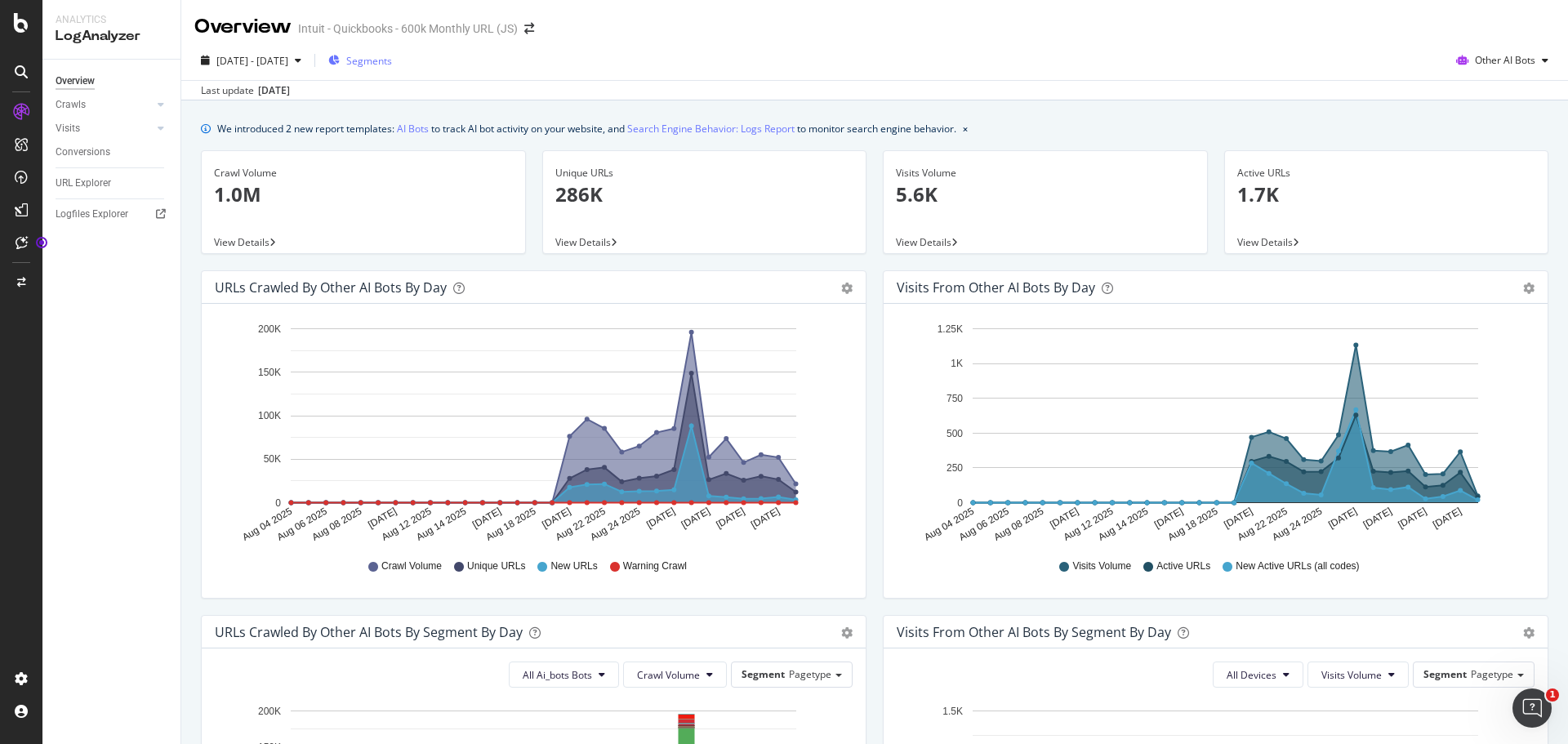
click at [392, 56] on span "Segments" at bounding box center [368, 61] width 46 height 14
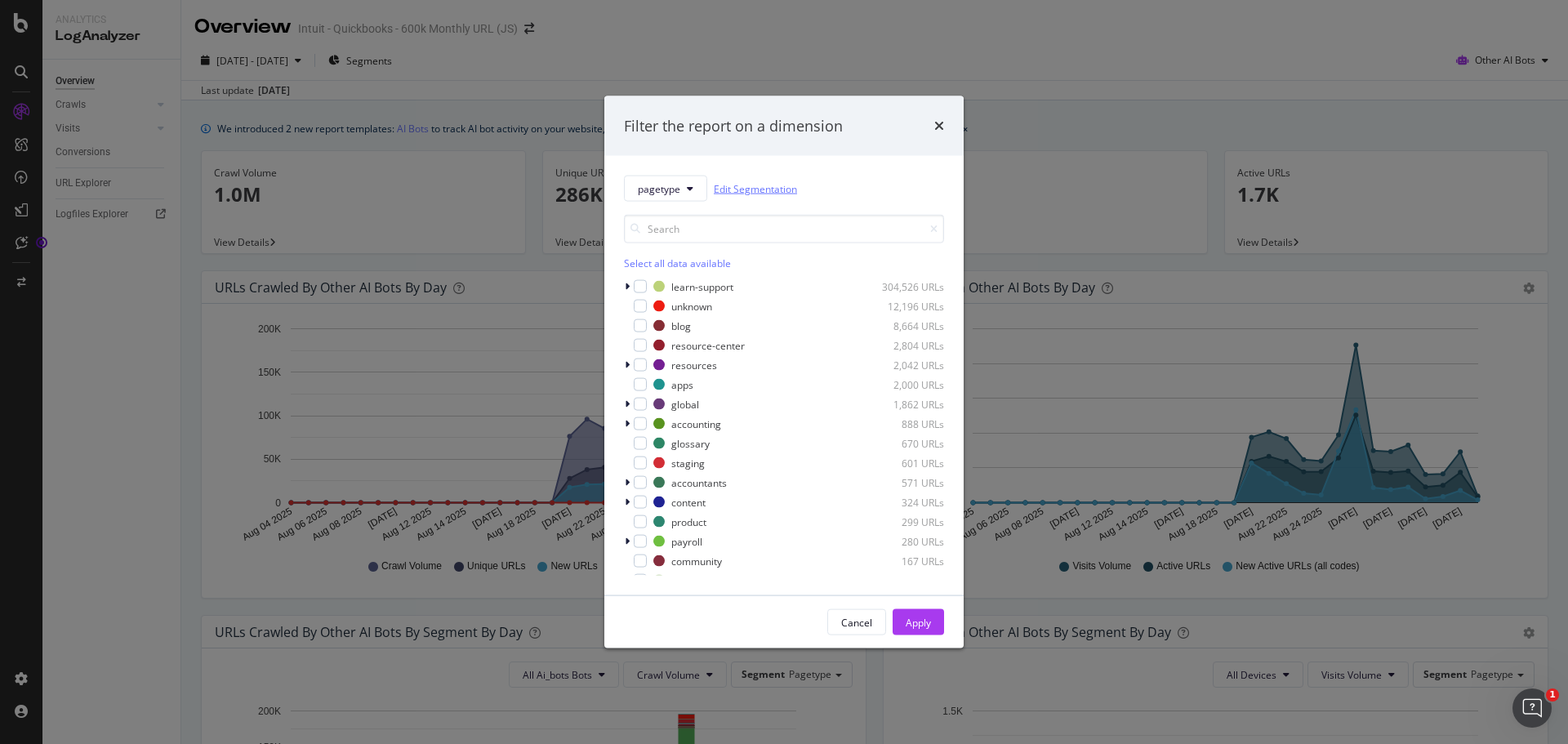
click at [777, 188] on link "Edit Segmentation" at bounding box center [755, 188] width 83 height 17
click at [1216, 17] on div "Filter the report on a dimension pagetype Edit Segmentation Select all data ava…" at bounding box center [784, 372] width 1568 height 744
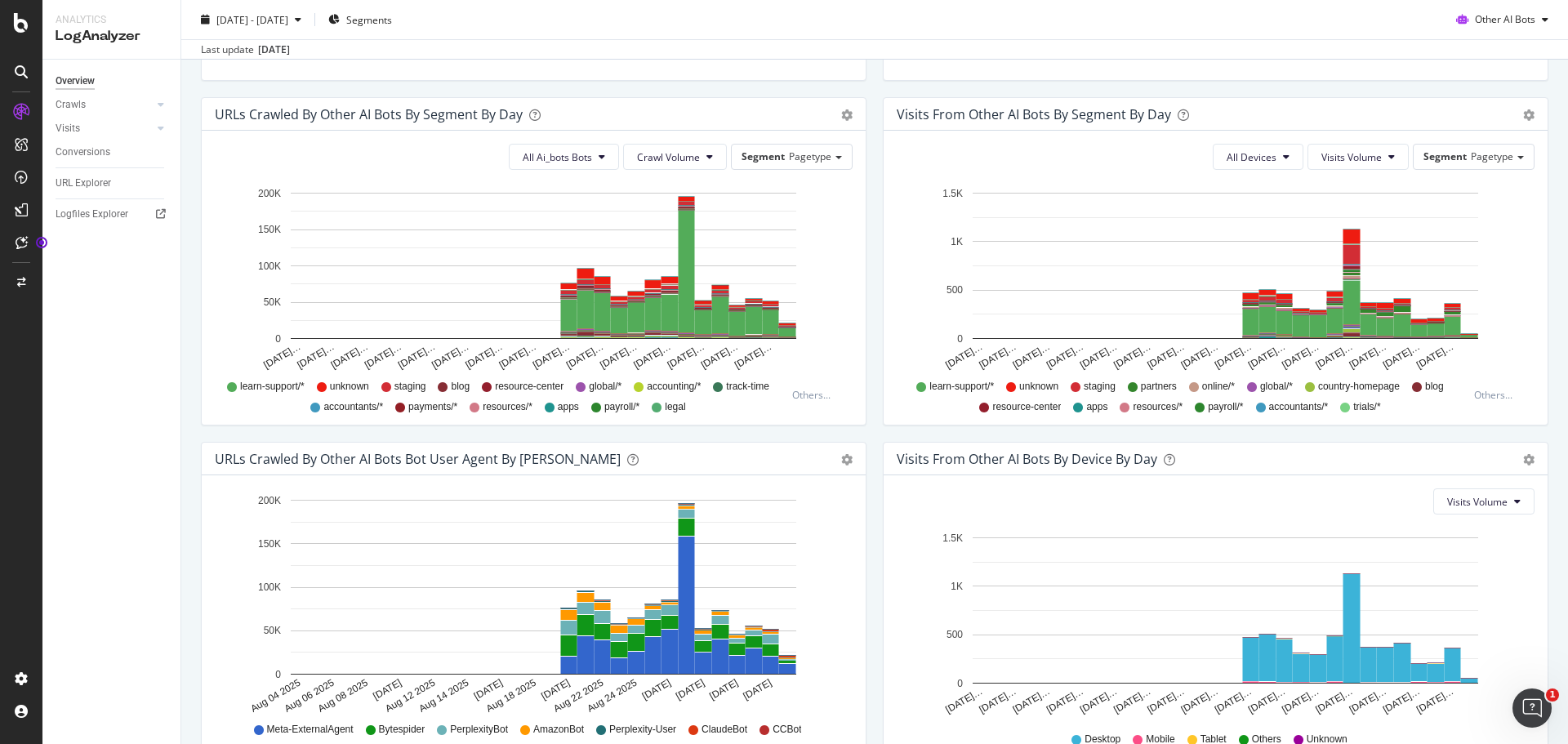
scroll to position [454, 0]
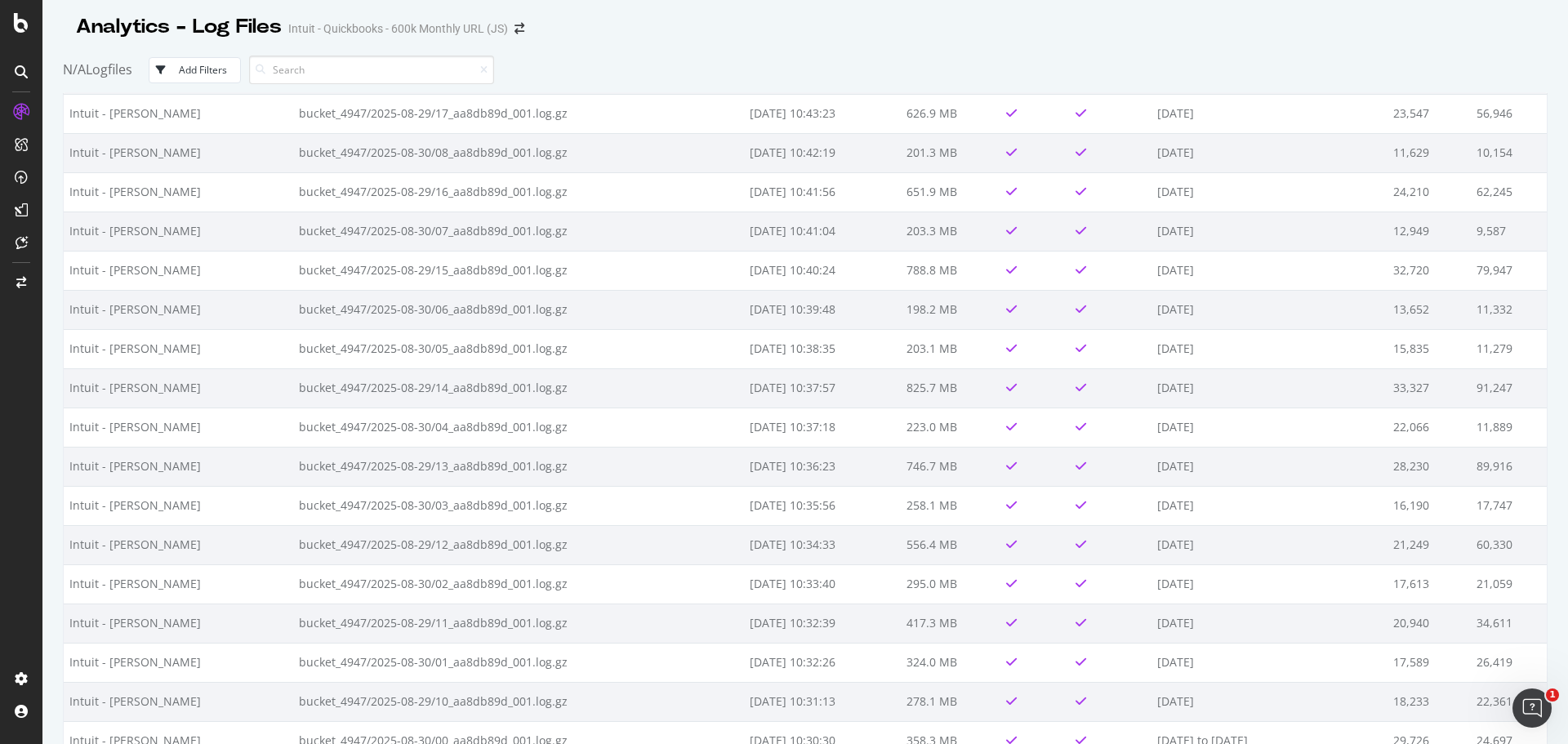
scroll to position [3302, 0]
